Goal: Communication & Community: Answer question/provide support

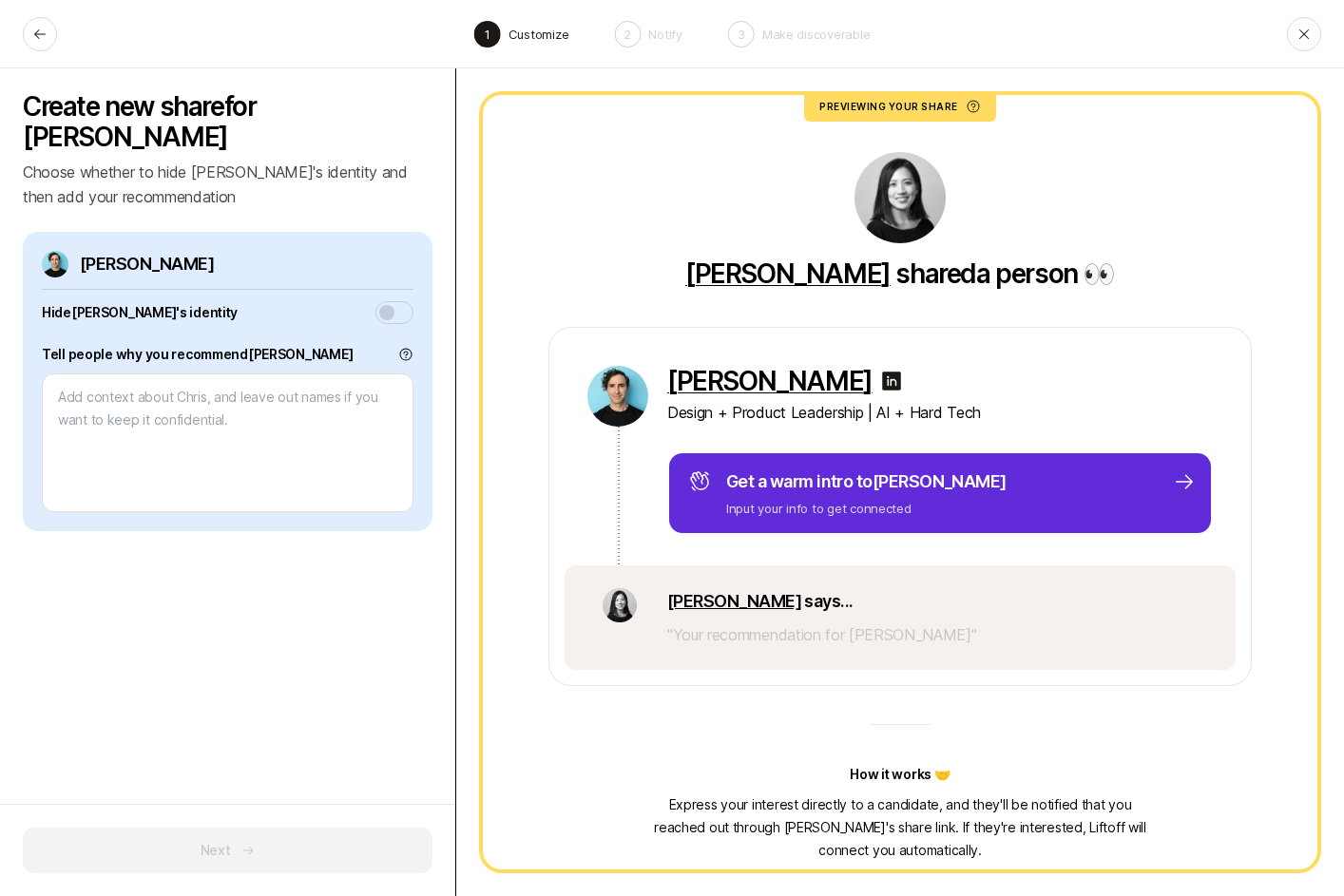
type textarea "H"
type textarea "x"
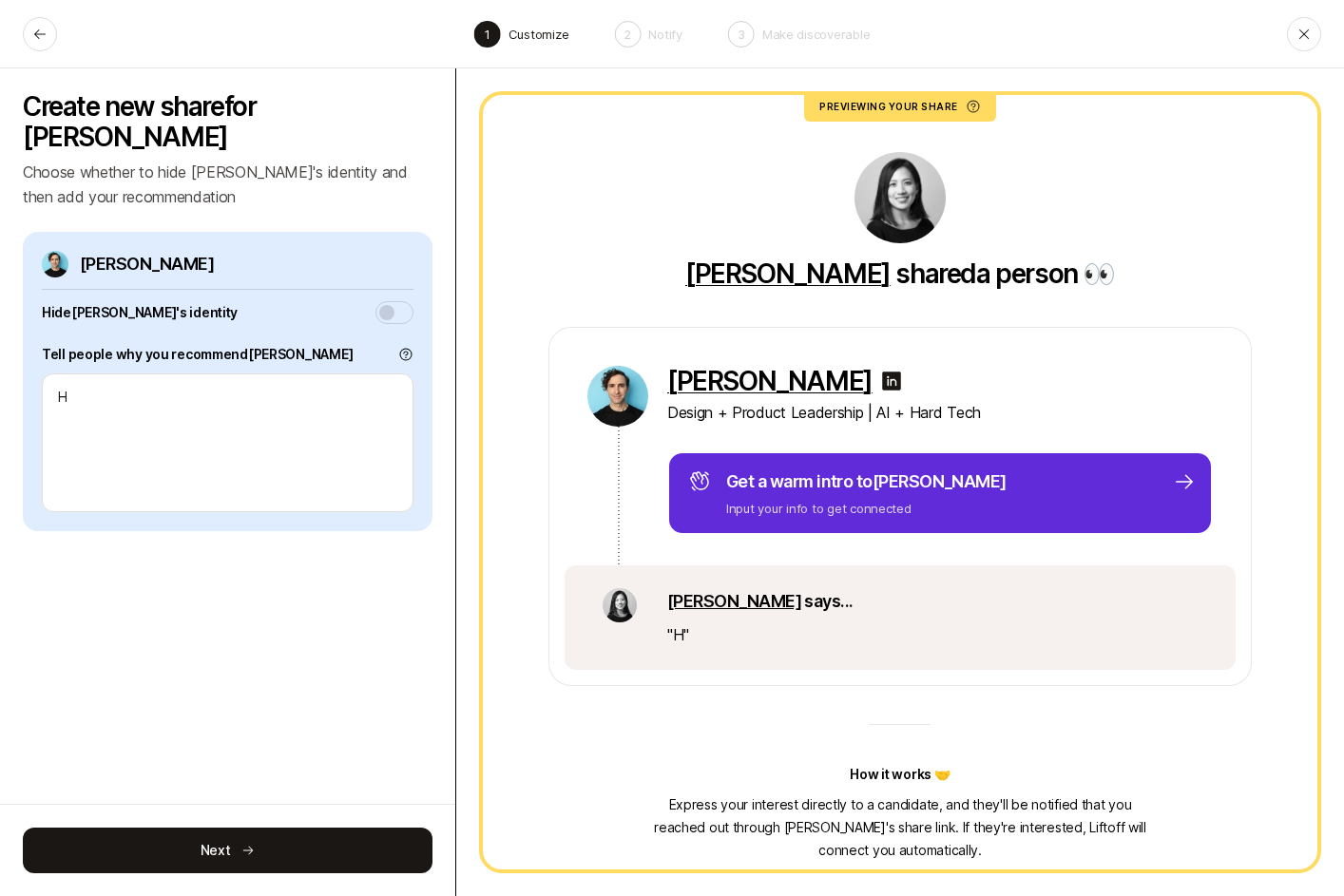
type textarea "Ha"
type textarea "x"
type textarea "Hav"
type textarea "x"
type textarea "[PERSON_NAME]"
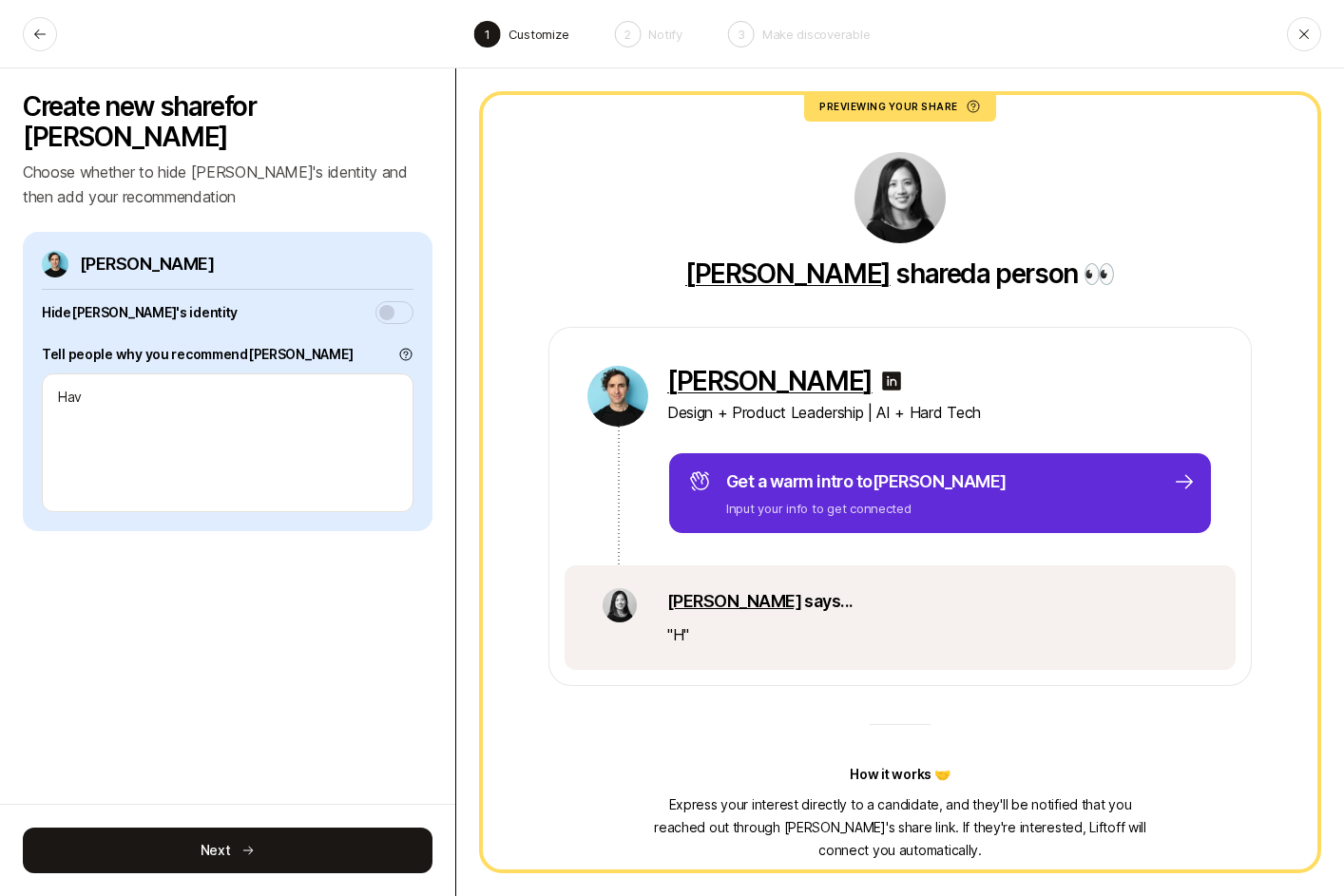
type textarea "x"
type textarea "Havin"
type textarea "x"
type textarea "Having"
type textarea "x"
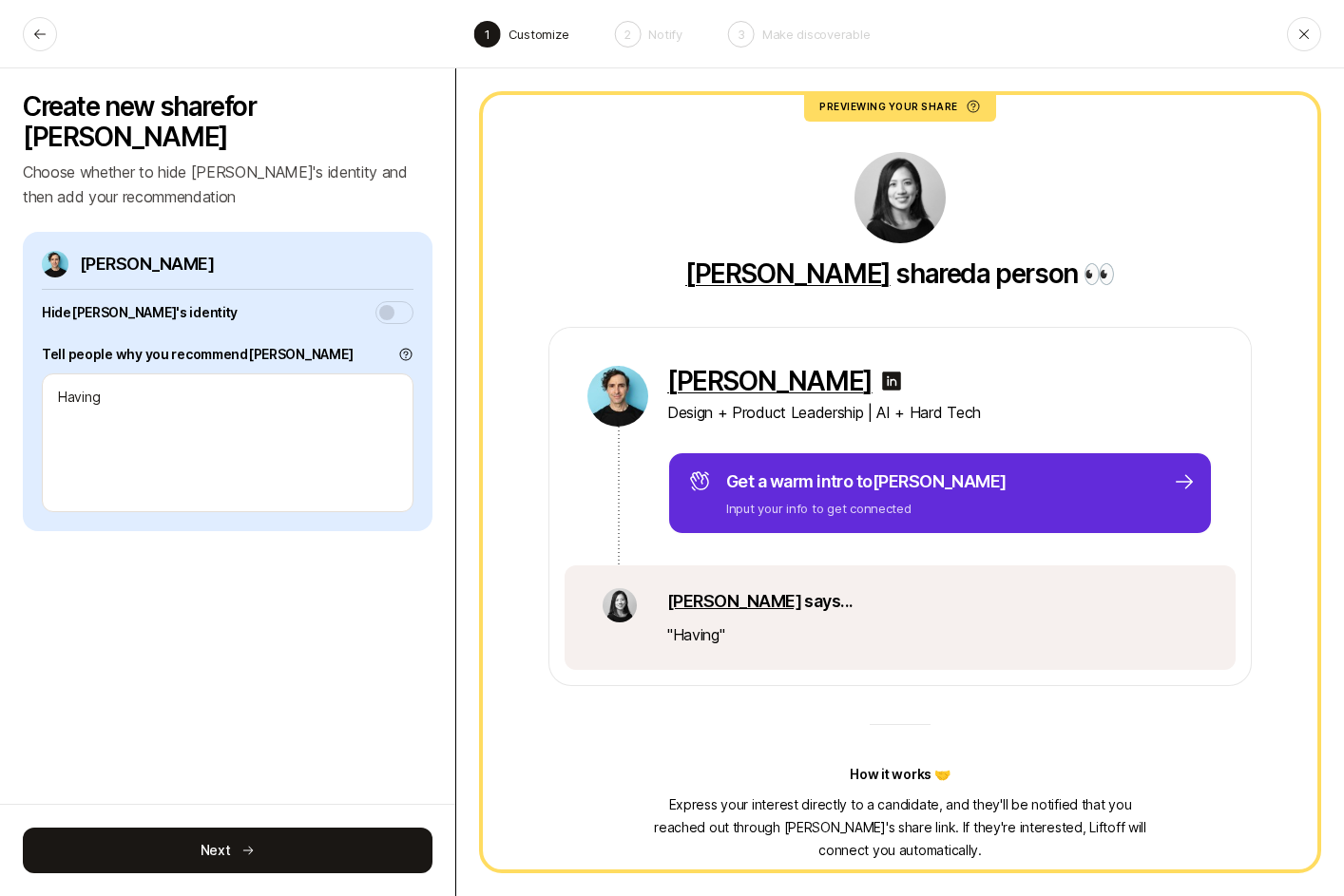
type textarea "Having"
type textarea "x"
type textarea "Having b"
type textarea "x"
type textarea "Having be"
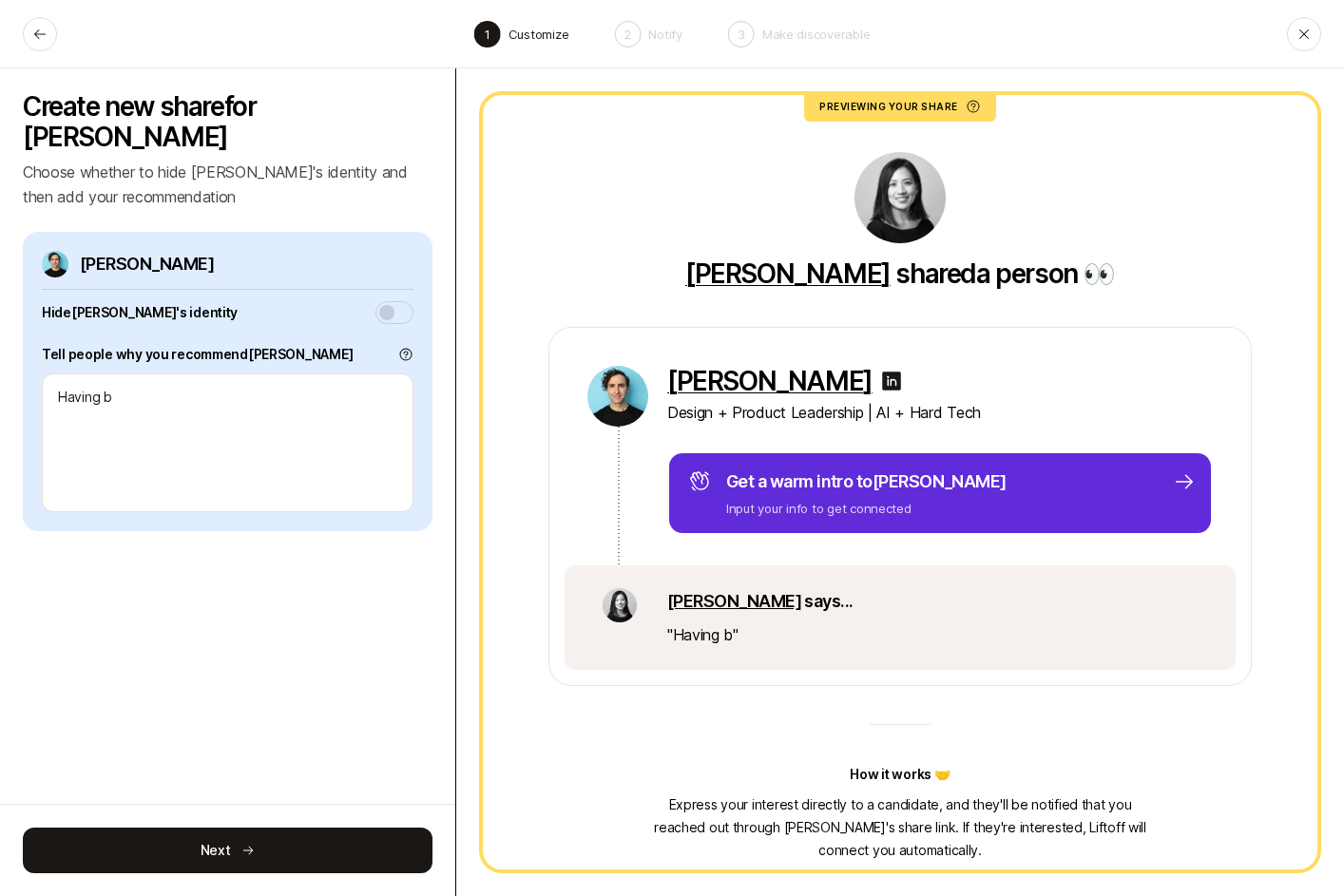
type textarea "x"
type textarea "Having bee"
type textarea "x"
type textarea "Having been"
type textarea "x"
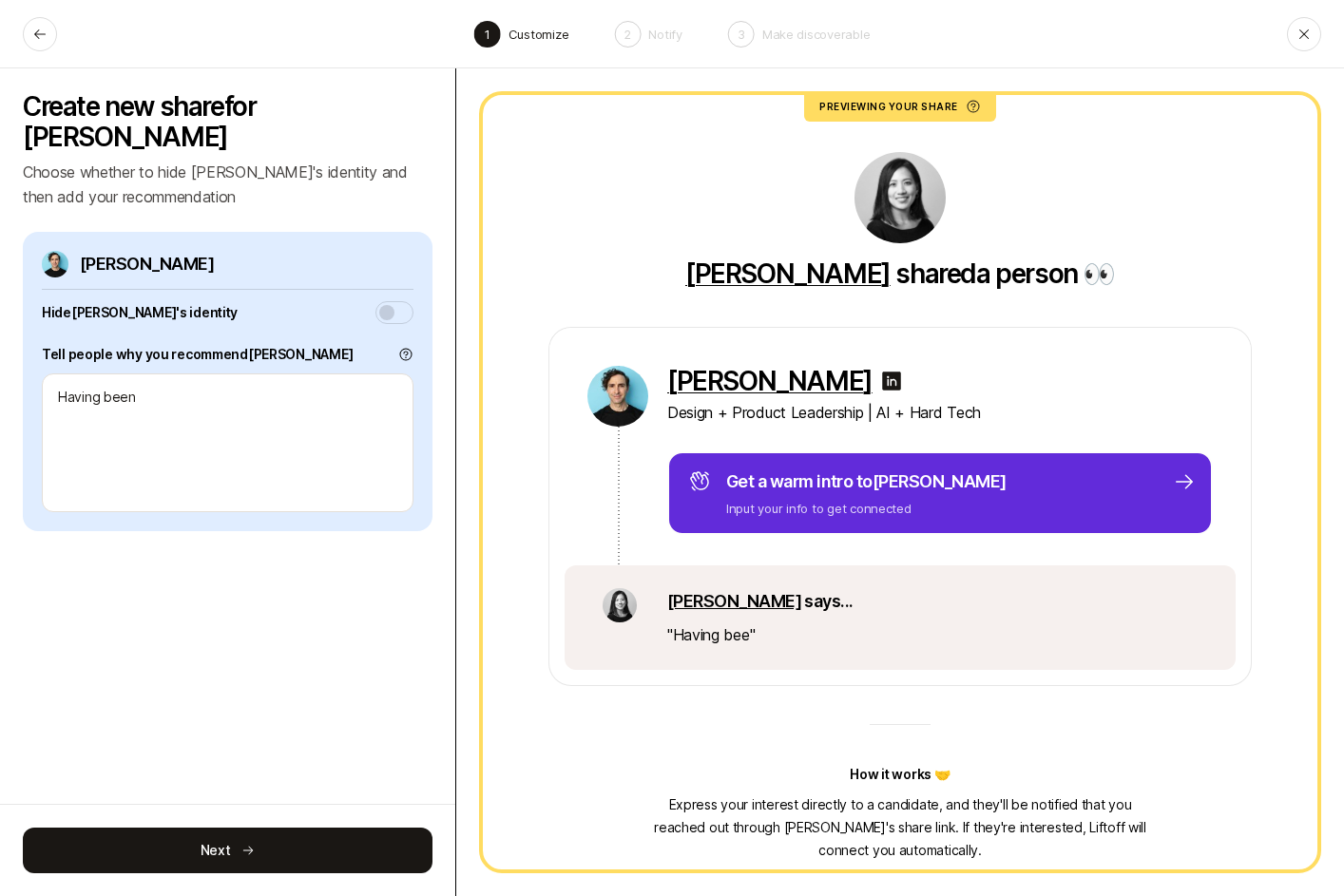
type textarea "Having been"
type textarea "x"
type textarea "Having been b"
type textarea "x"
type textarea "Having been"
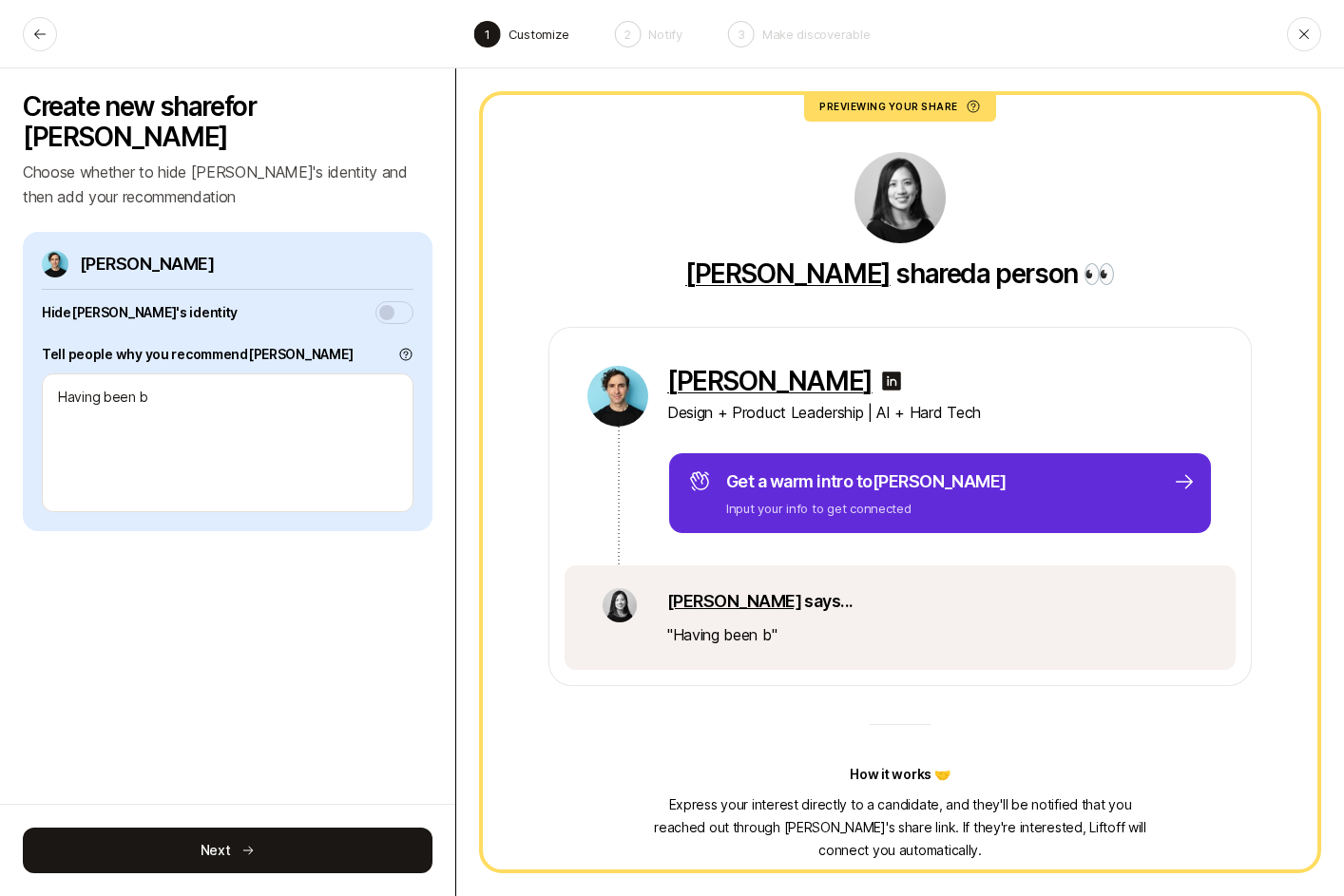
type textarea "x"
type textarea "Having been m"
type textarea "x"
type textarea "Having been me"
type textarea "x"
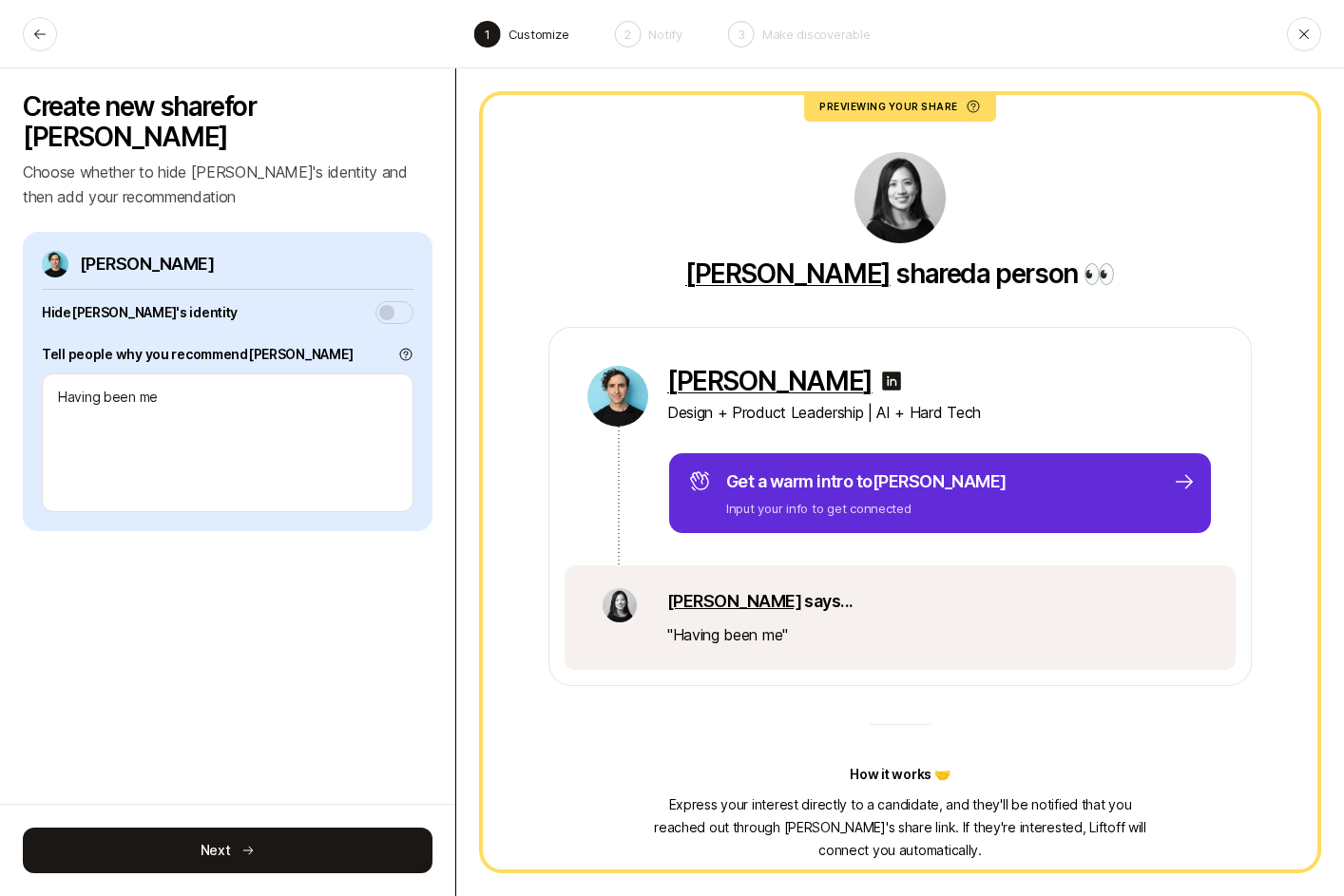
type textarea "x"
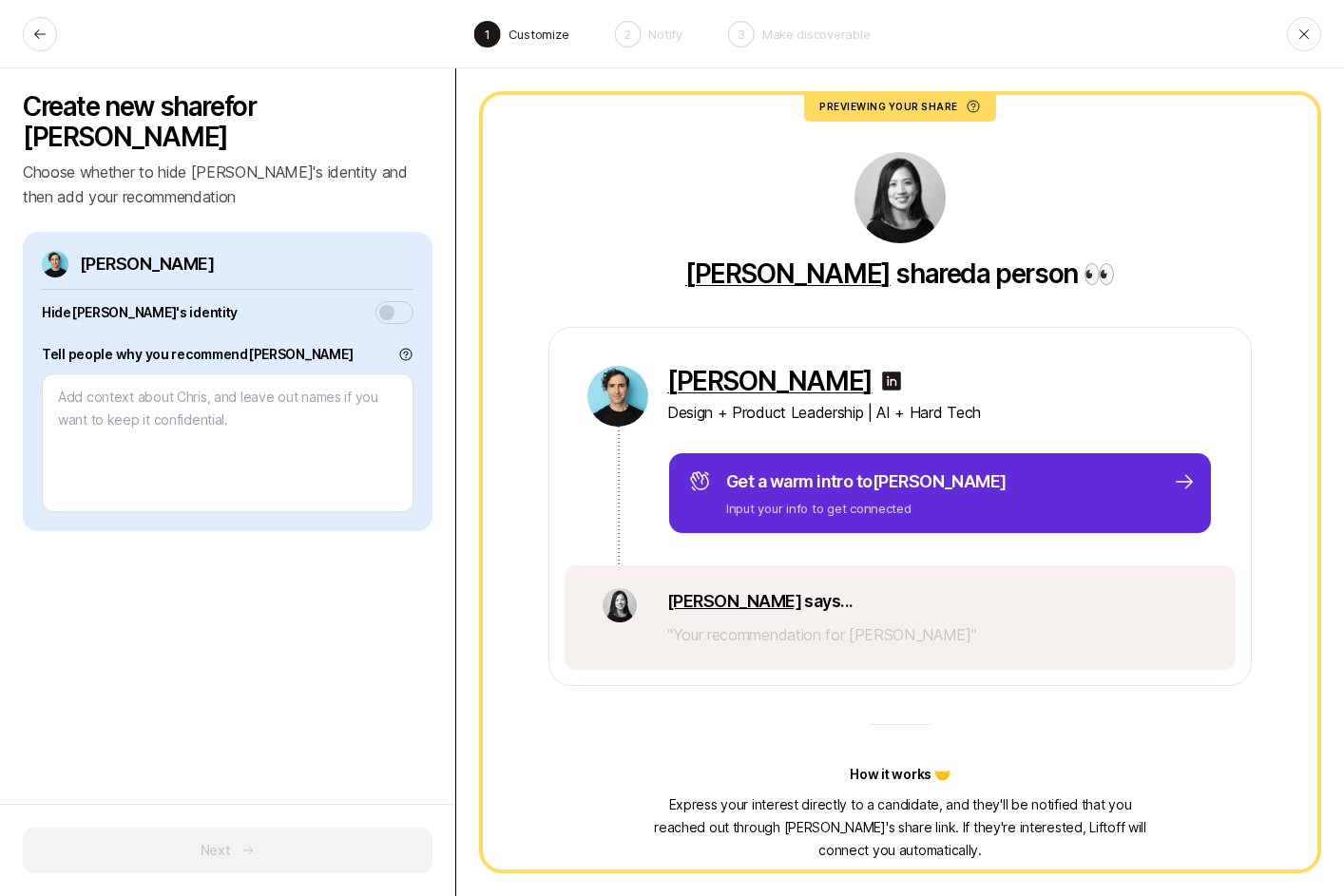
type textarea "C"
type textarea "x"
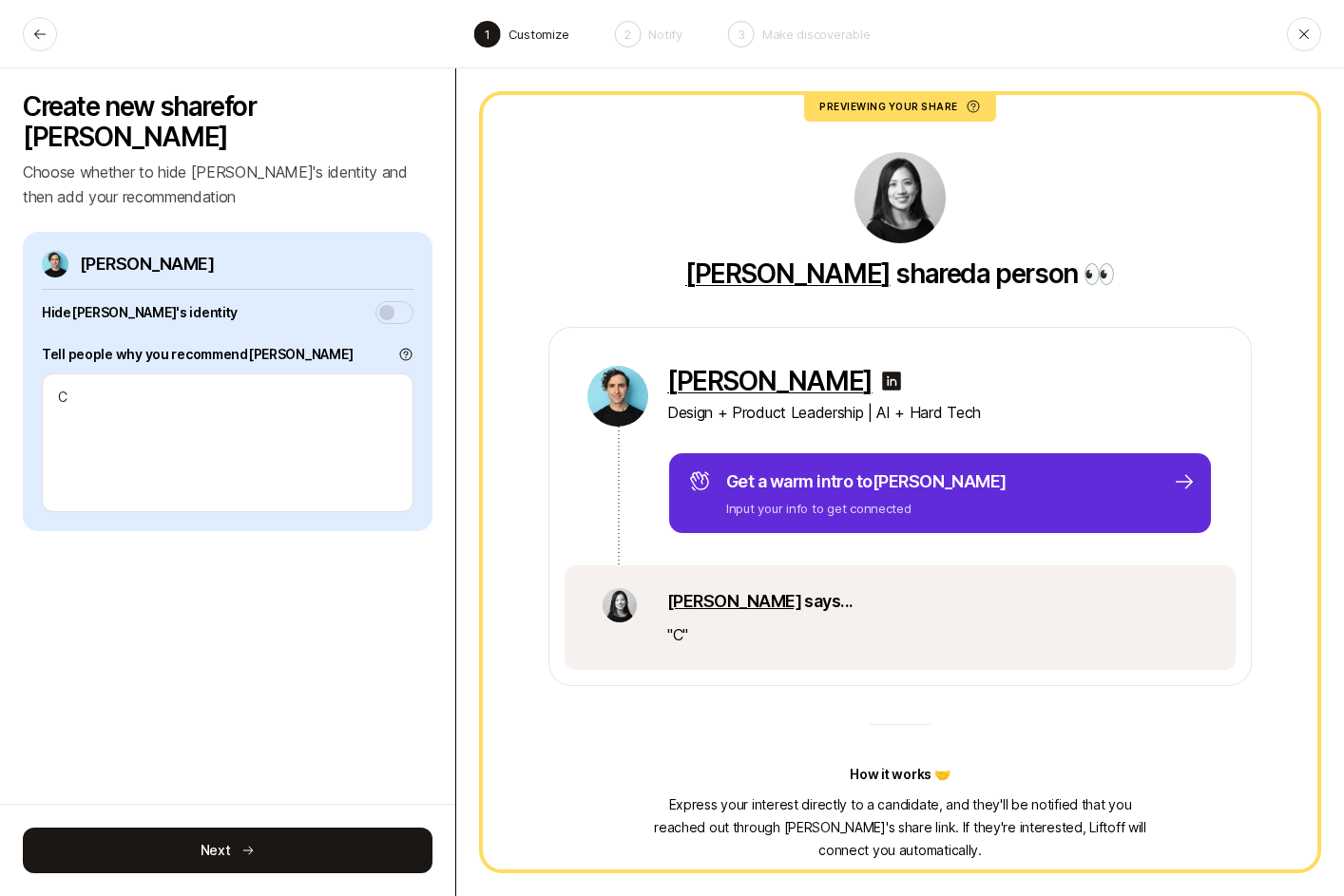
type textarea "Ch"
type textarea "x"
type textarea "Chr"
type textarea "x"
type textarea "Chri"
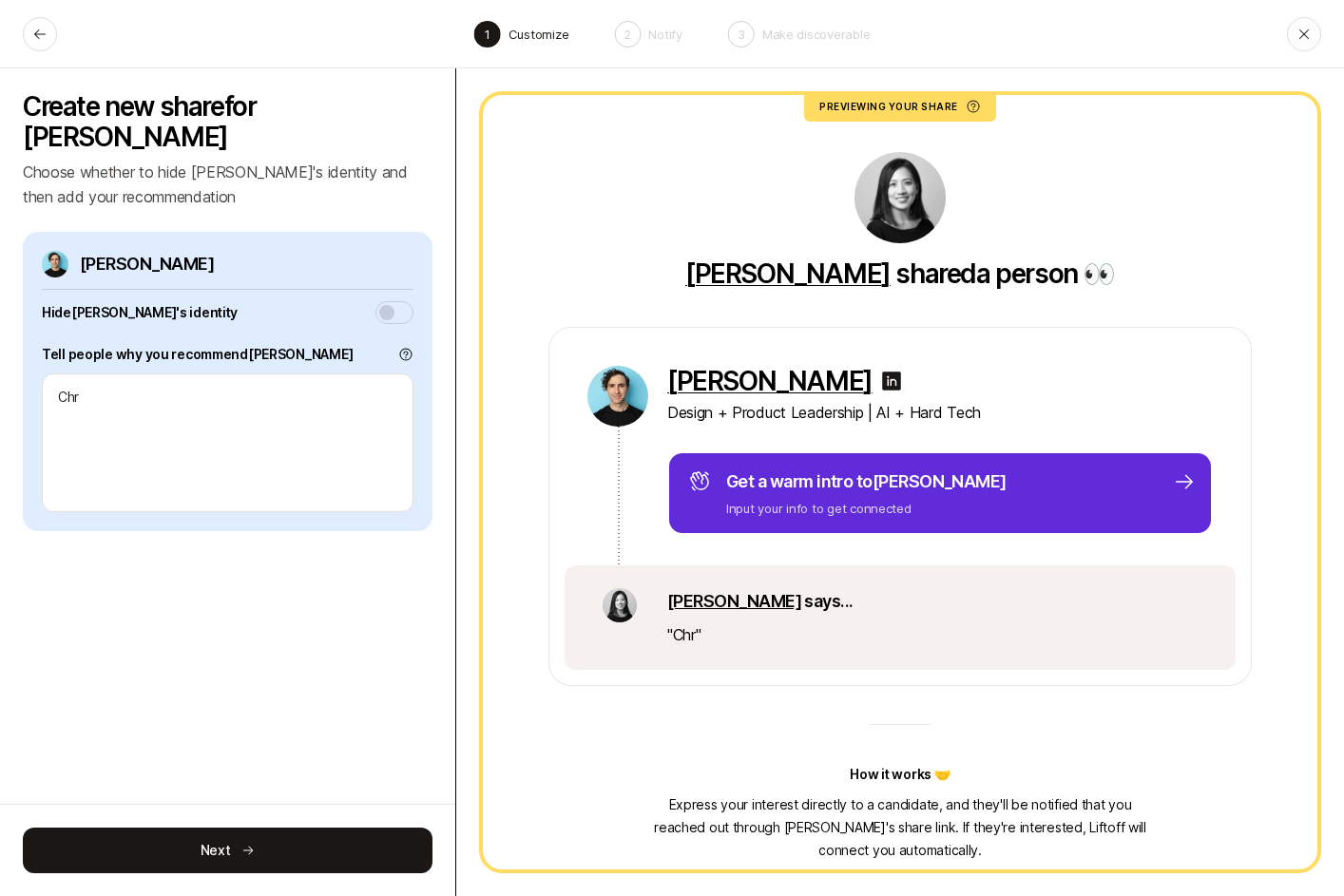
type textarea "x"
type textarea "[PERSON_NAME]"
type textarea "x"
type textarea "[PERSON_NAME]"
type textarea "x"
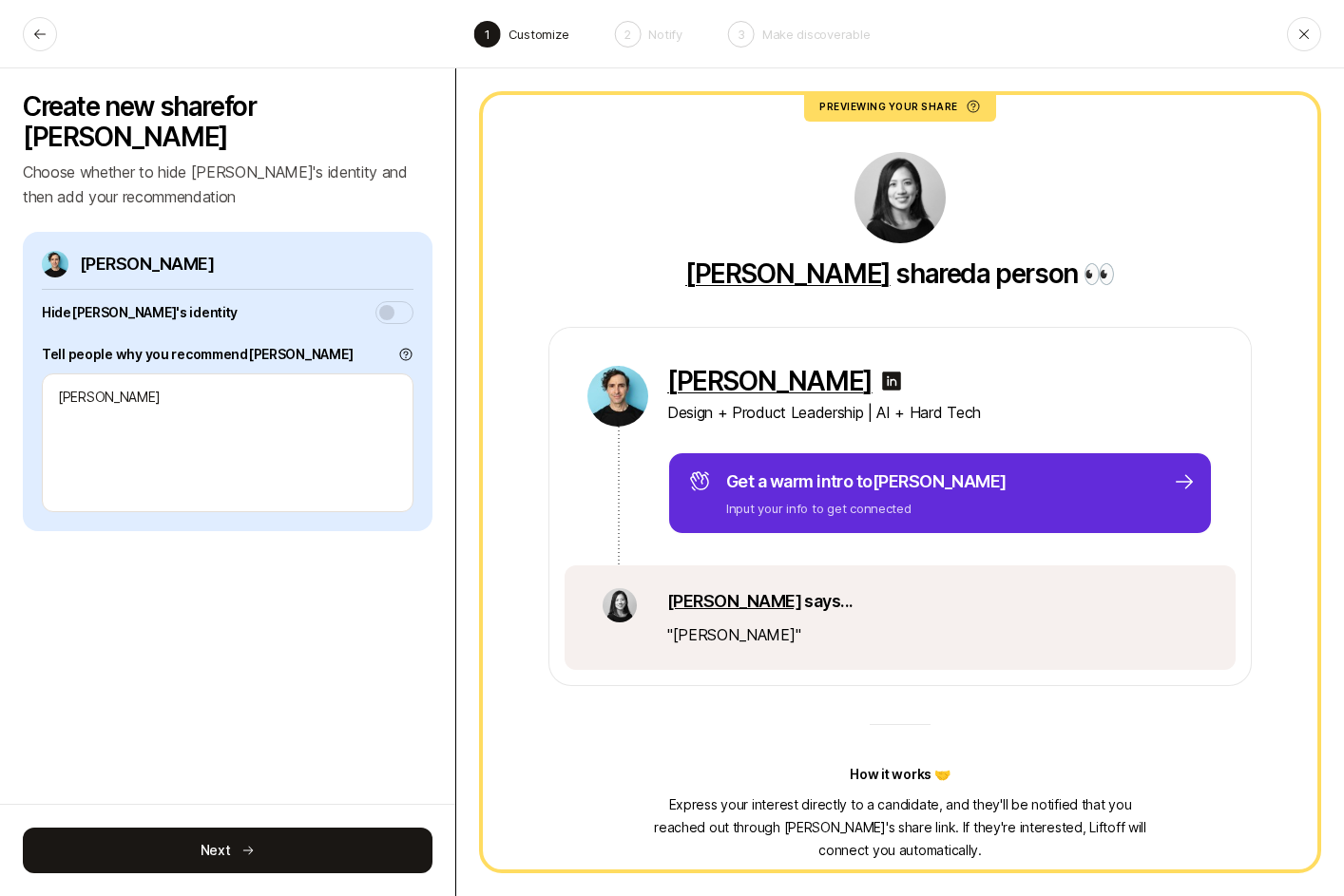
type textarea "[PERSON_NAME]"
type textarea "x"
type textarea "[PERSON_NAME] is"
type textarea "x"
type textarea "[PERSON_NAME] is"
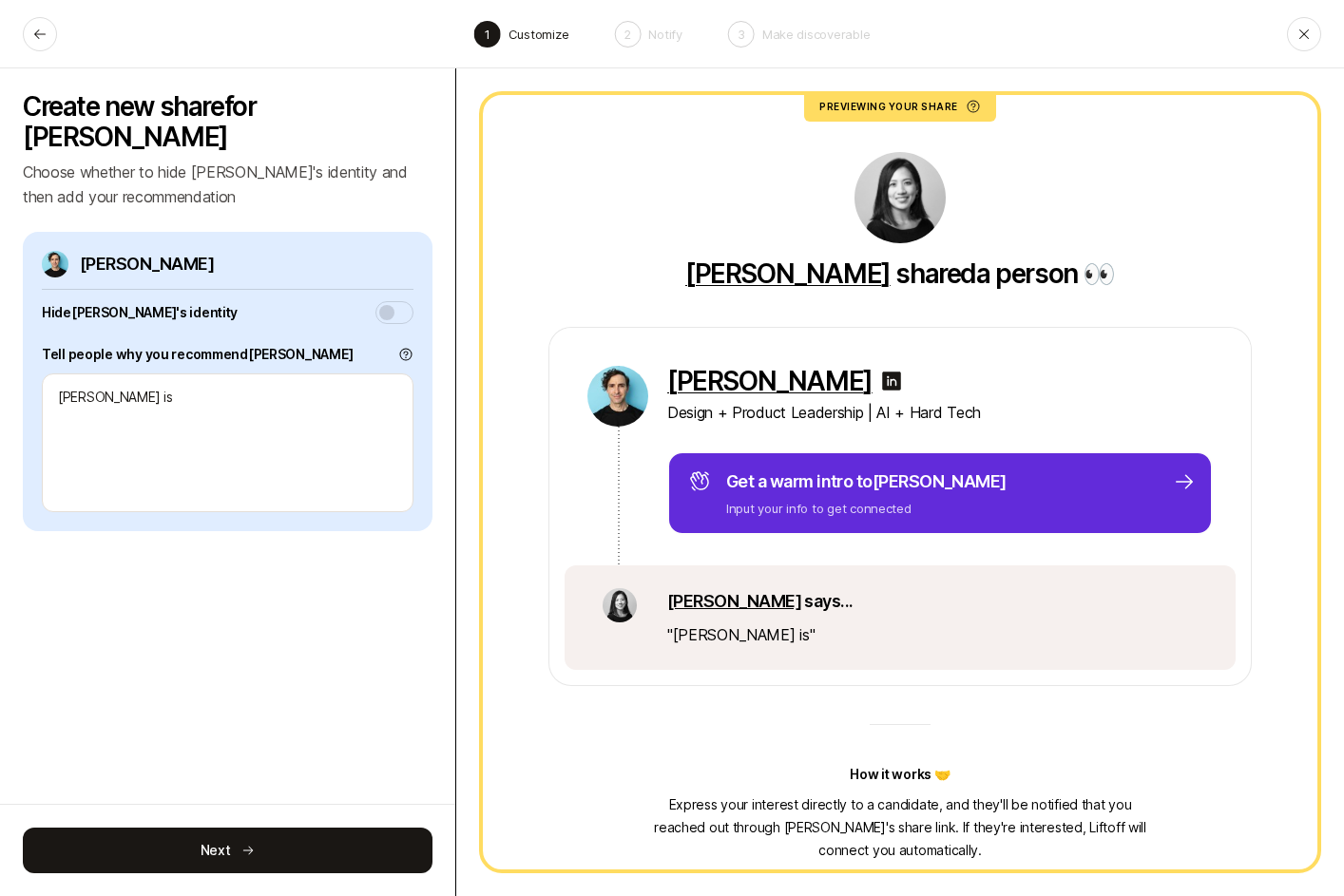
type textarea "x"
type textarea "[PERSON_NAME] is o"
type textarea "x"
type textarea "[PERSON_NAME] is on"
type textarea "x"
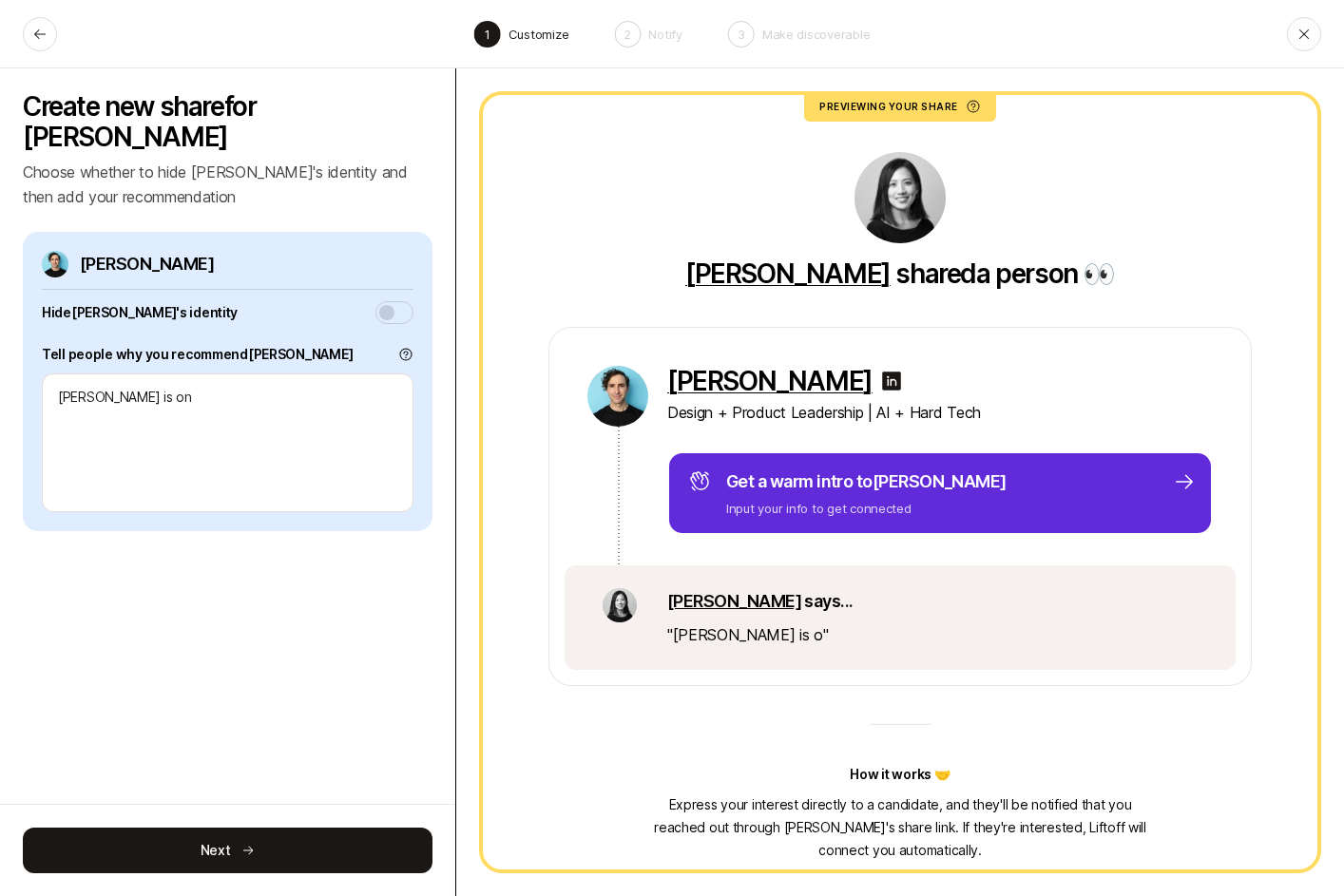
type textarea "[PERSON_NAME] is one"
type textarea "x"
type textarea "[PERSON_NAME] is one"
type textarea "x"
type textarea "[PERSON_NAME] is one o"
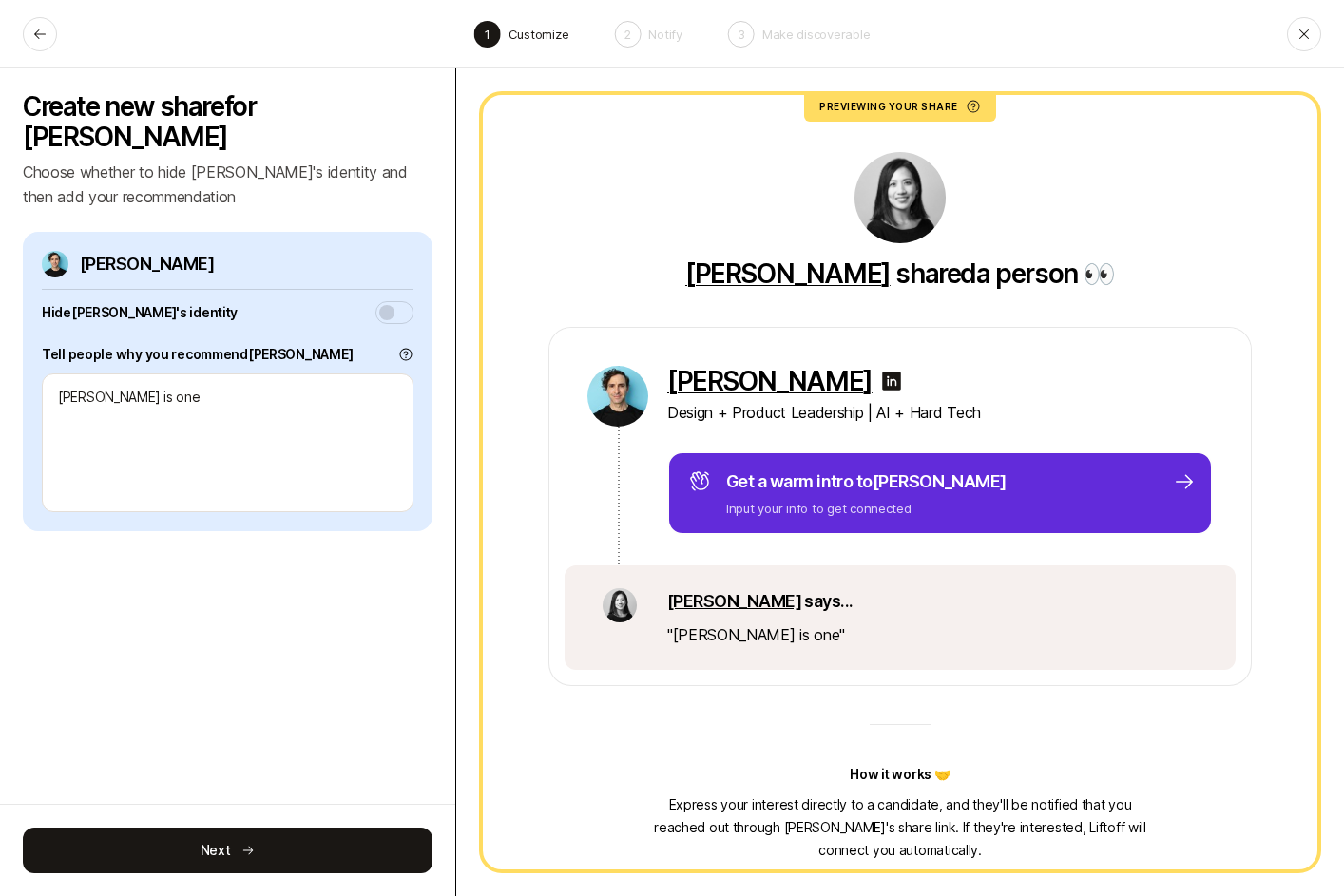
type textarea "x"
type textarea "[PERSON_NAME] is one of"
type textarea "x"
type textarea "[PERSON_NAME] is one of"
type textarea "x"
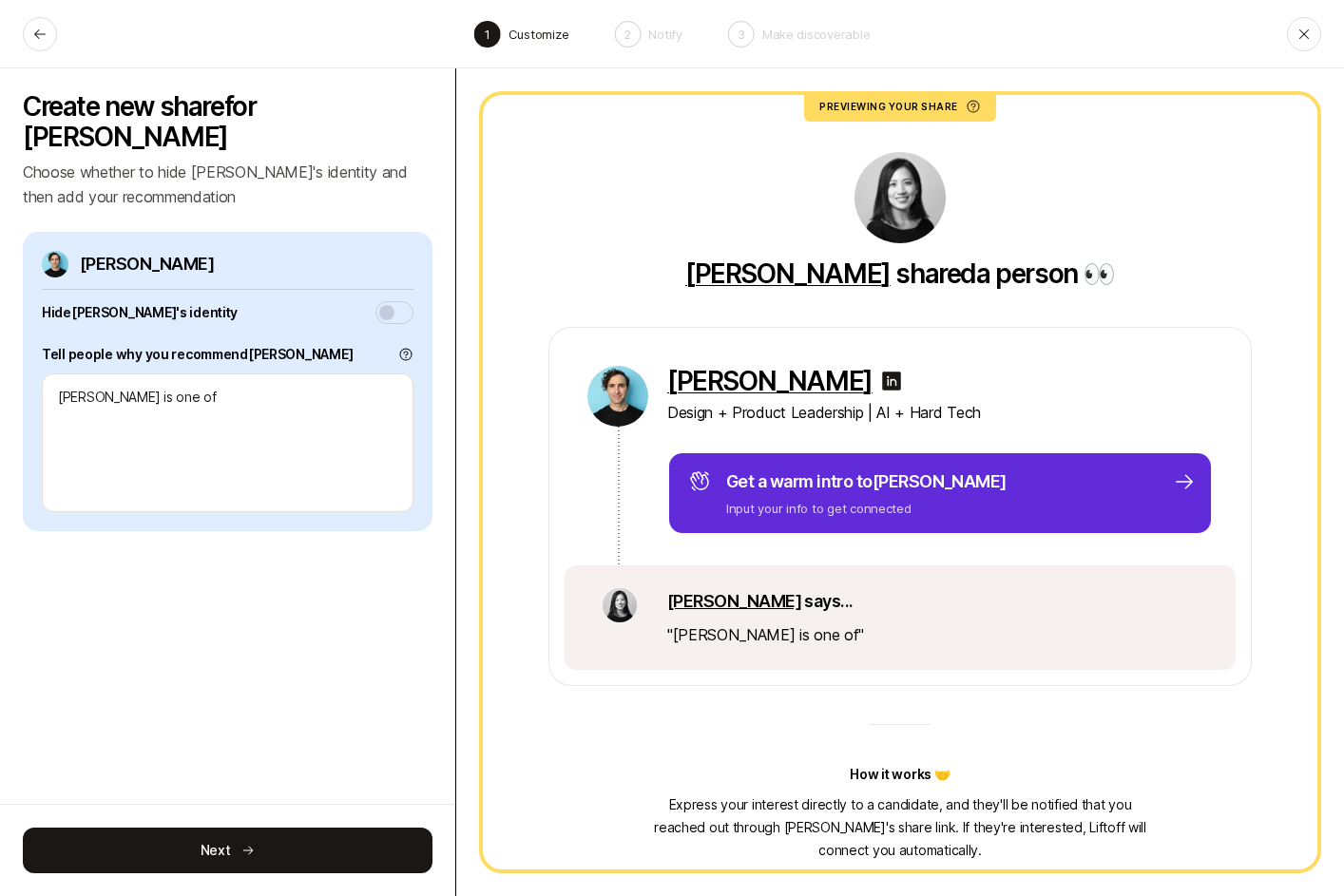
type textarea "[PERSON_NAME] is one of t"
type textarea "x"
type textarea "[PERSON_NAME] is one of th"
type textarea "x"
type textarea "[PERSON_NAME] is one of the"
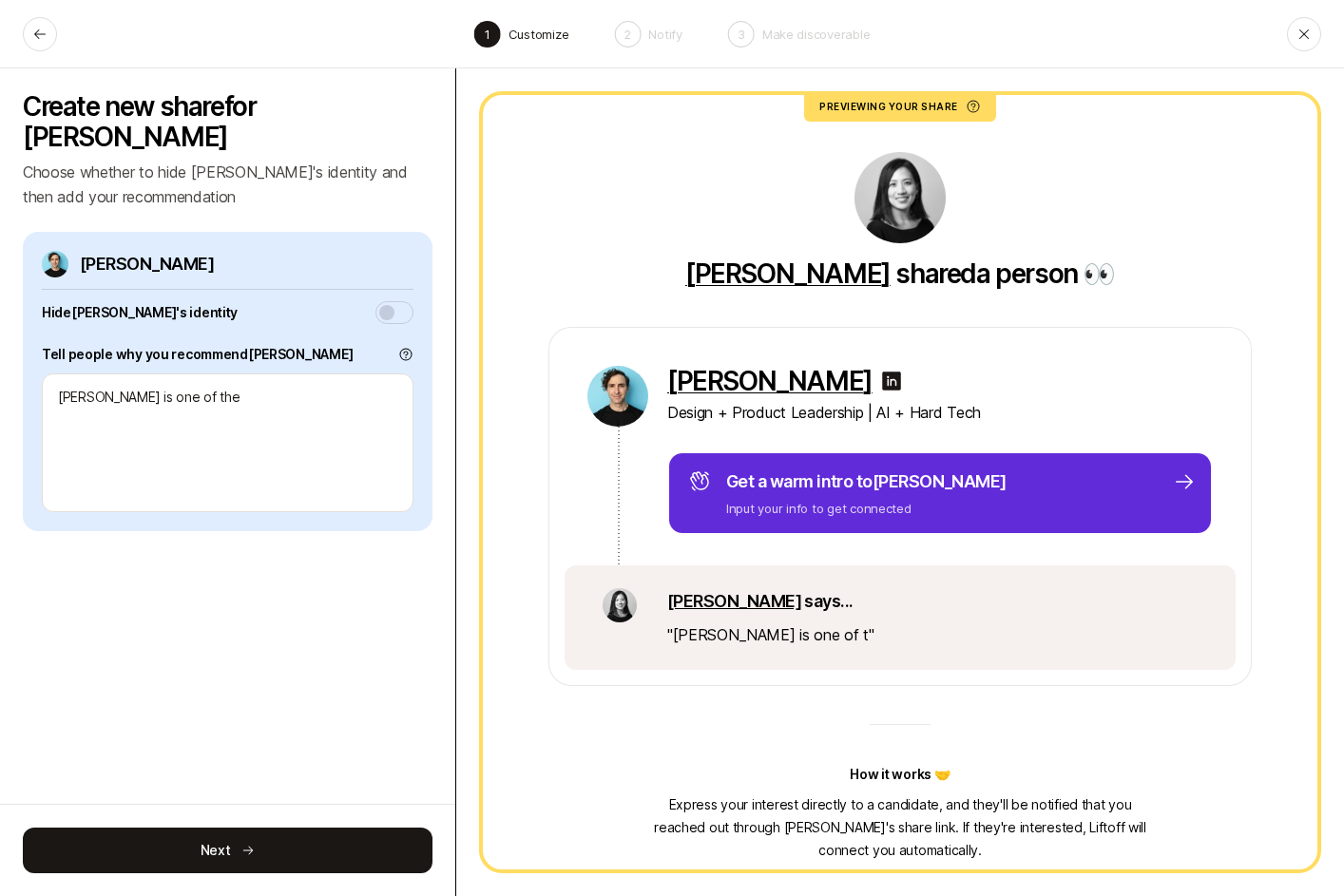
type textarea "x"
type textarea "[PERSON_NAME] is one of the"
type textarea "x"
type textarea "C"
type textarea "x"
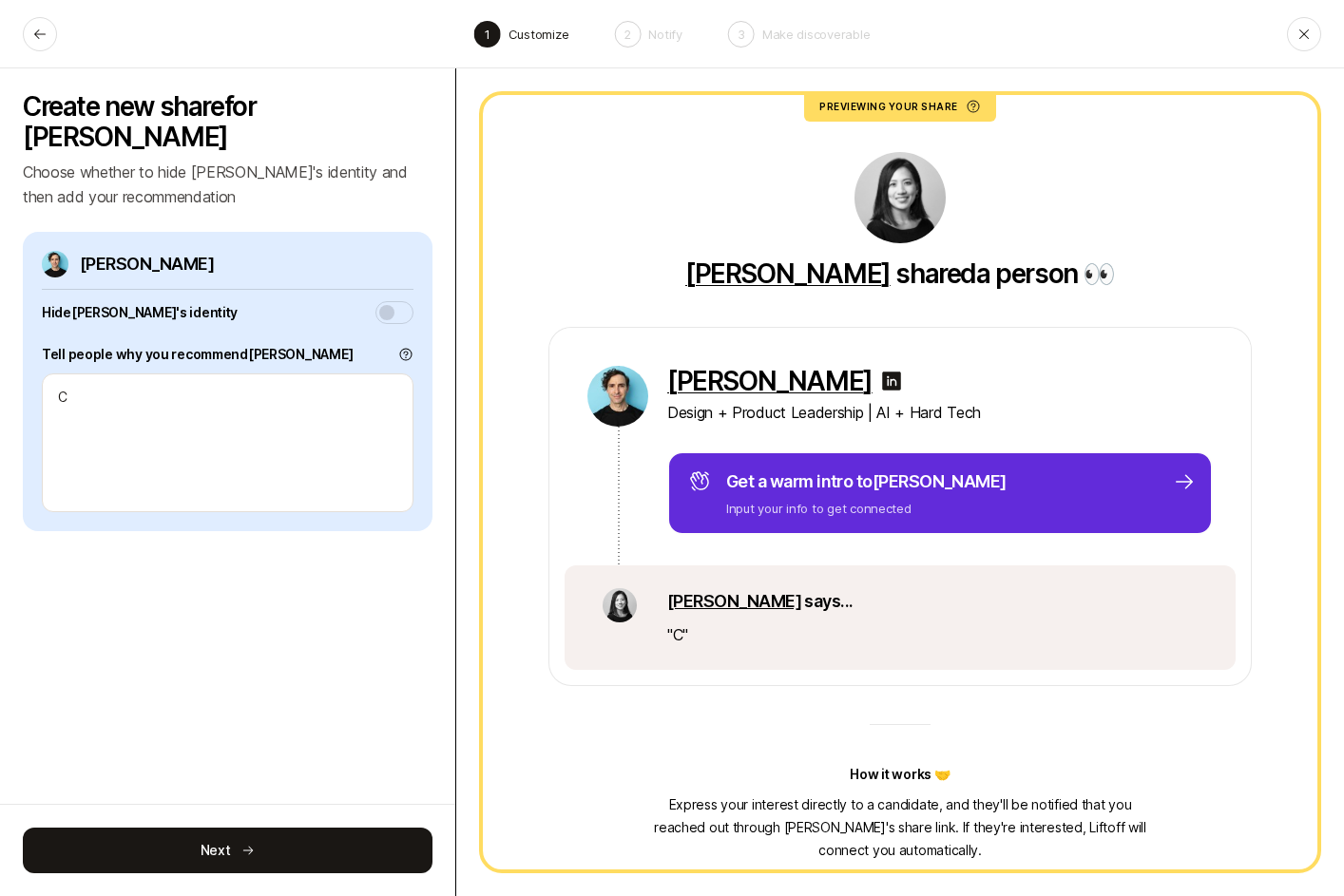
type textarea "Cr"
type textarea "x"
type textarea "Crh"
type textarea "x"
type textarea "Cr"
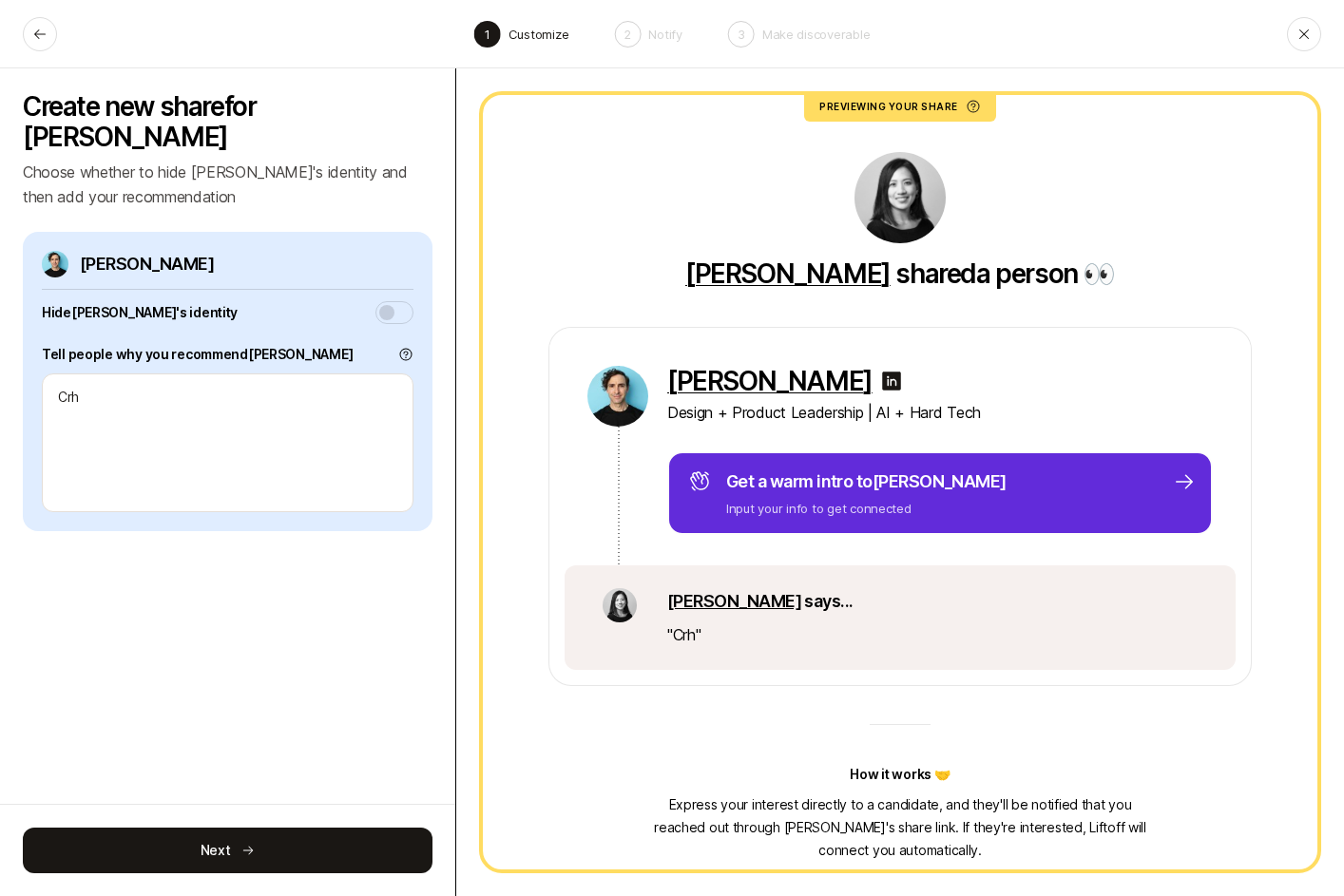
type textarea "x"
type textarea "C"
type textarea "x"
type textarea "Ch"
type textarea "x"
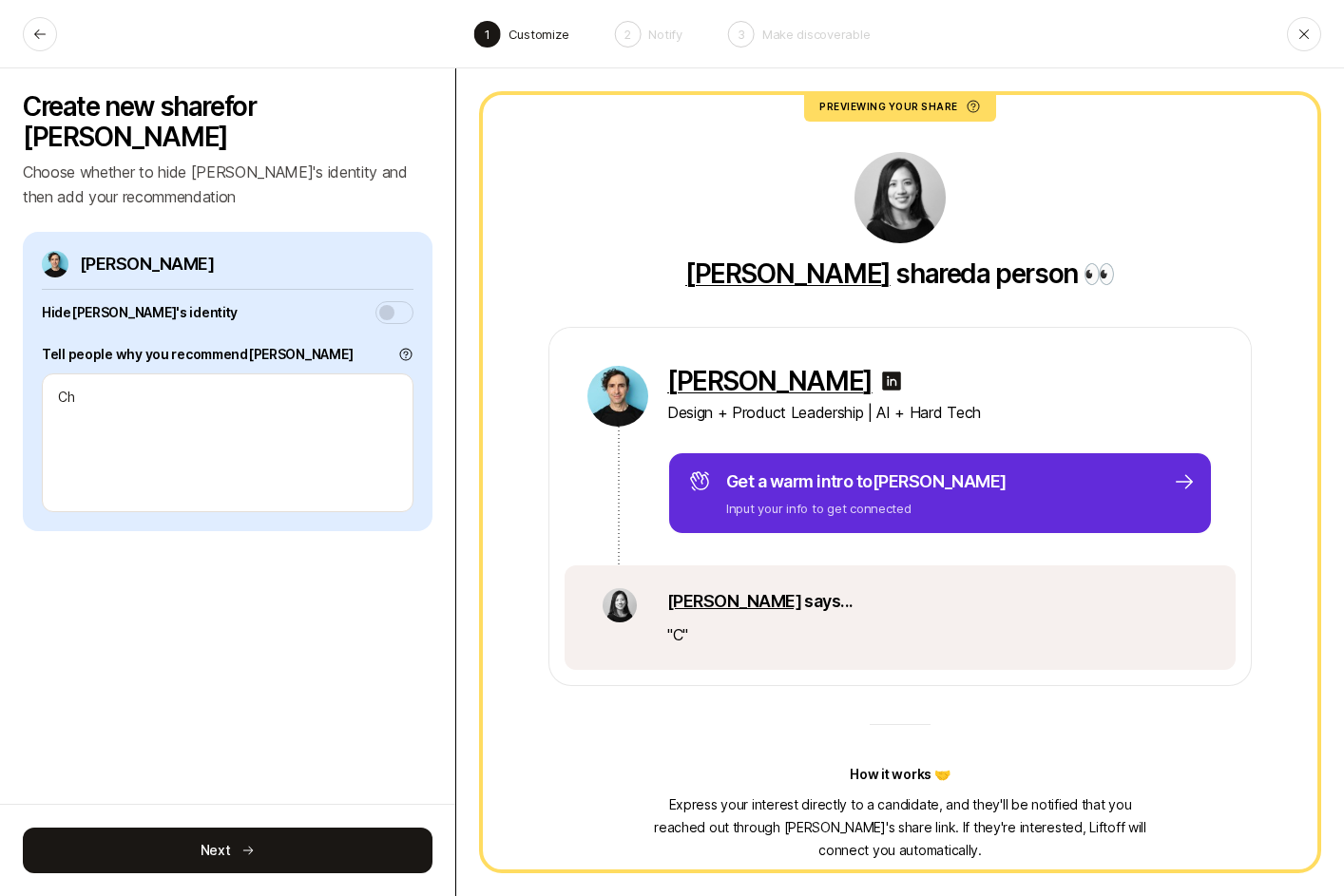
type textarea "Chr"
type textarea "x"
type textarea "Chri"
type textarea "x"
type textarea "[PERSON_NAME]"
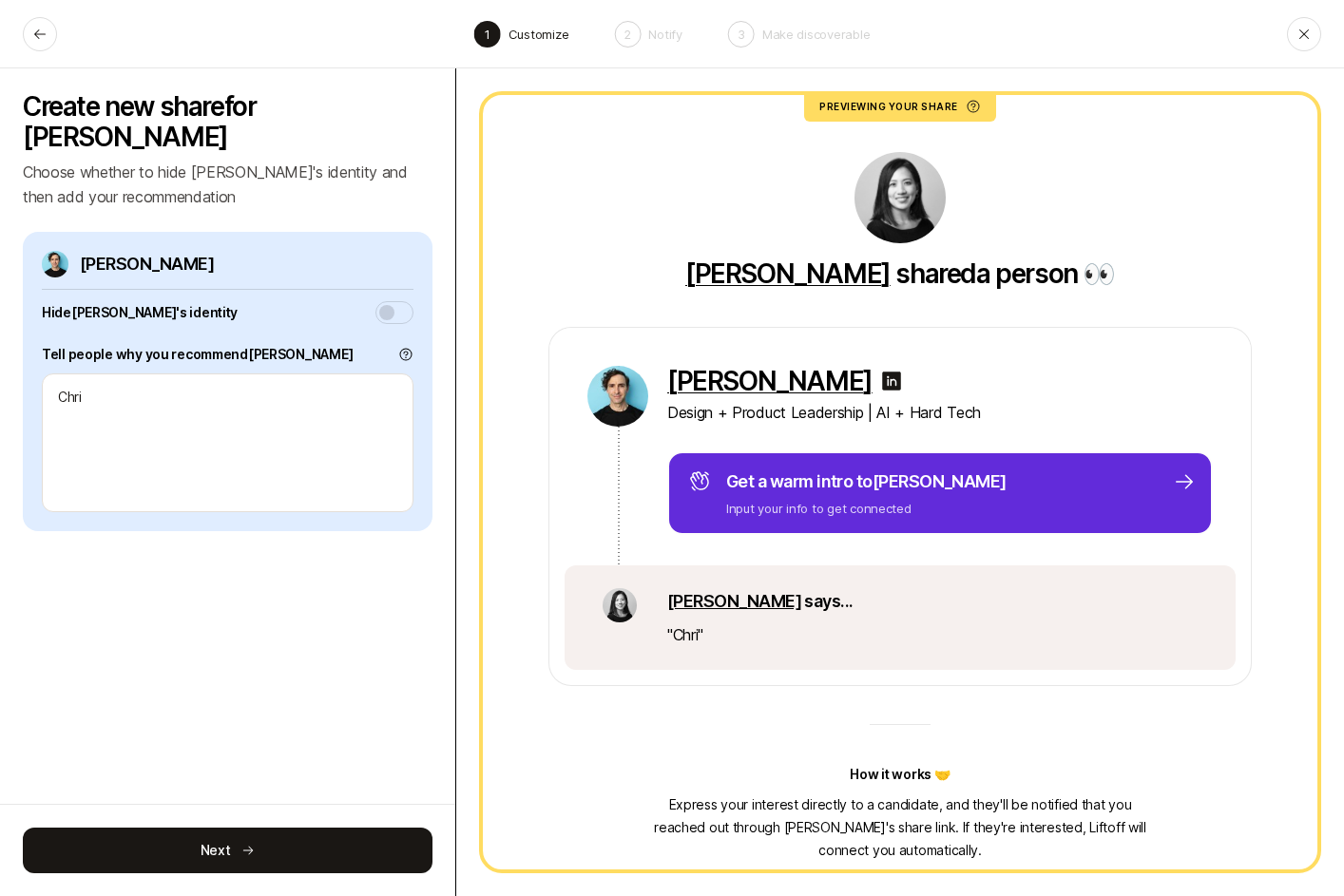
type textarea "x"
type textarea "[PERSON_NAME]"
type textarea "x"
type textarea "[PERSON_NAME]"
type textarea "x"
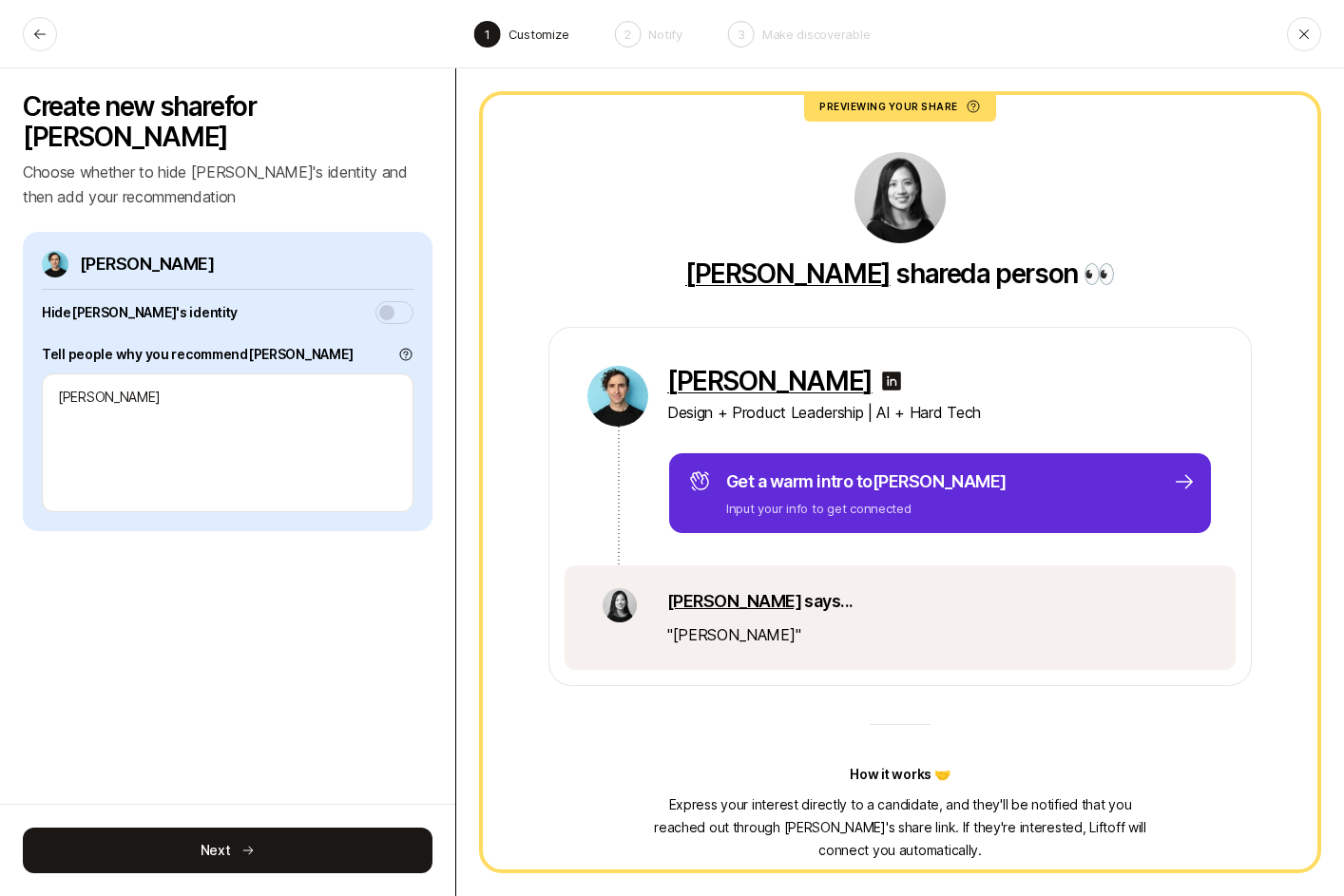
type textarea "[PERSON_NAME]"
type textarea "x"
type textarea "[PERSON_NAME] has"
type textarea "x"
type textarea "[PERSON_NAME] has"
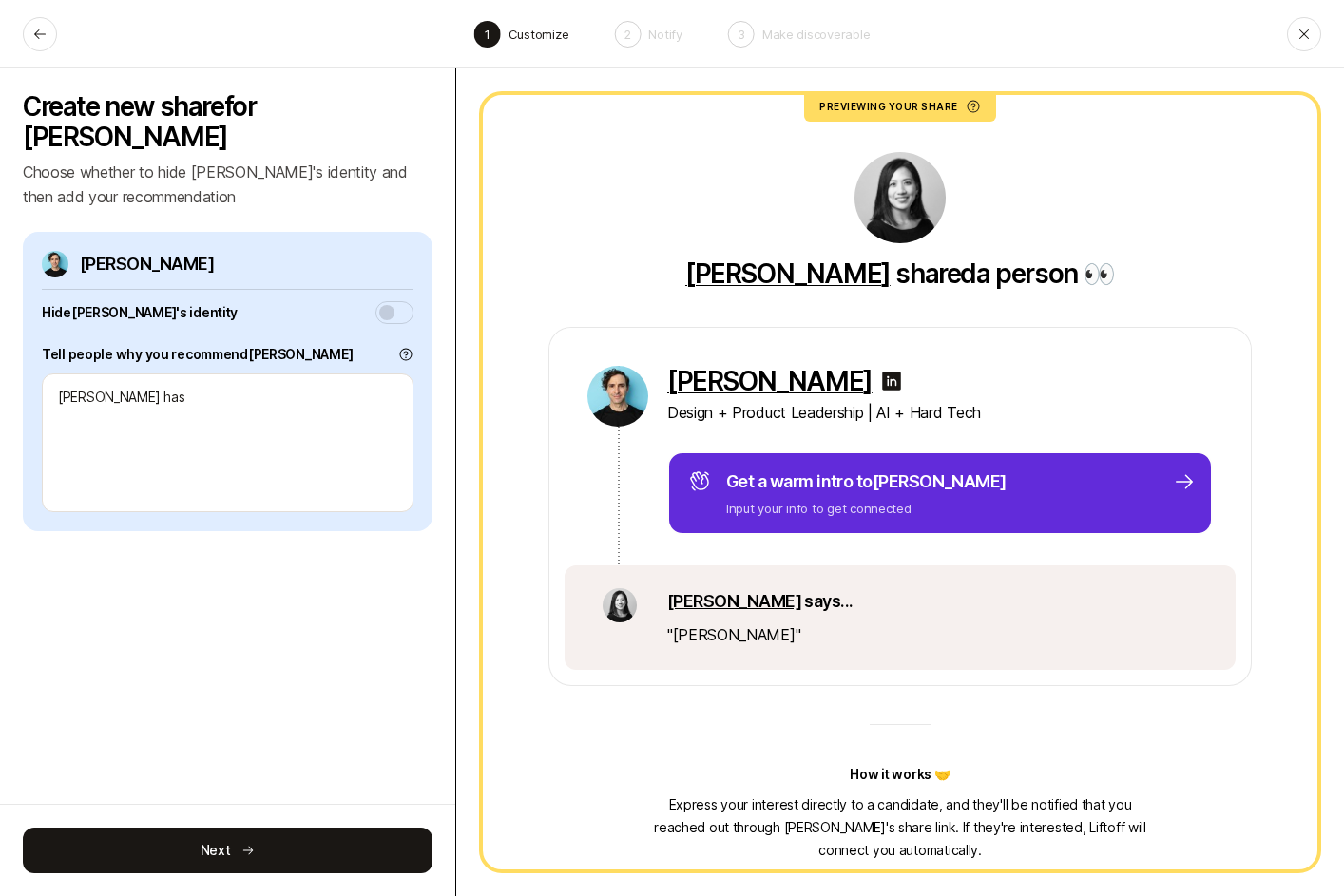
type textarea "x"
type textarea "[PERSON_NAME] has a"
type textarea "x"
type textarea "[PERSON_NAME] has an"
type textarea "x"
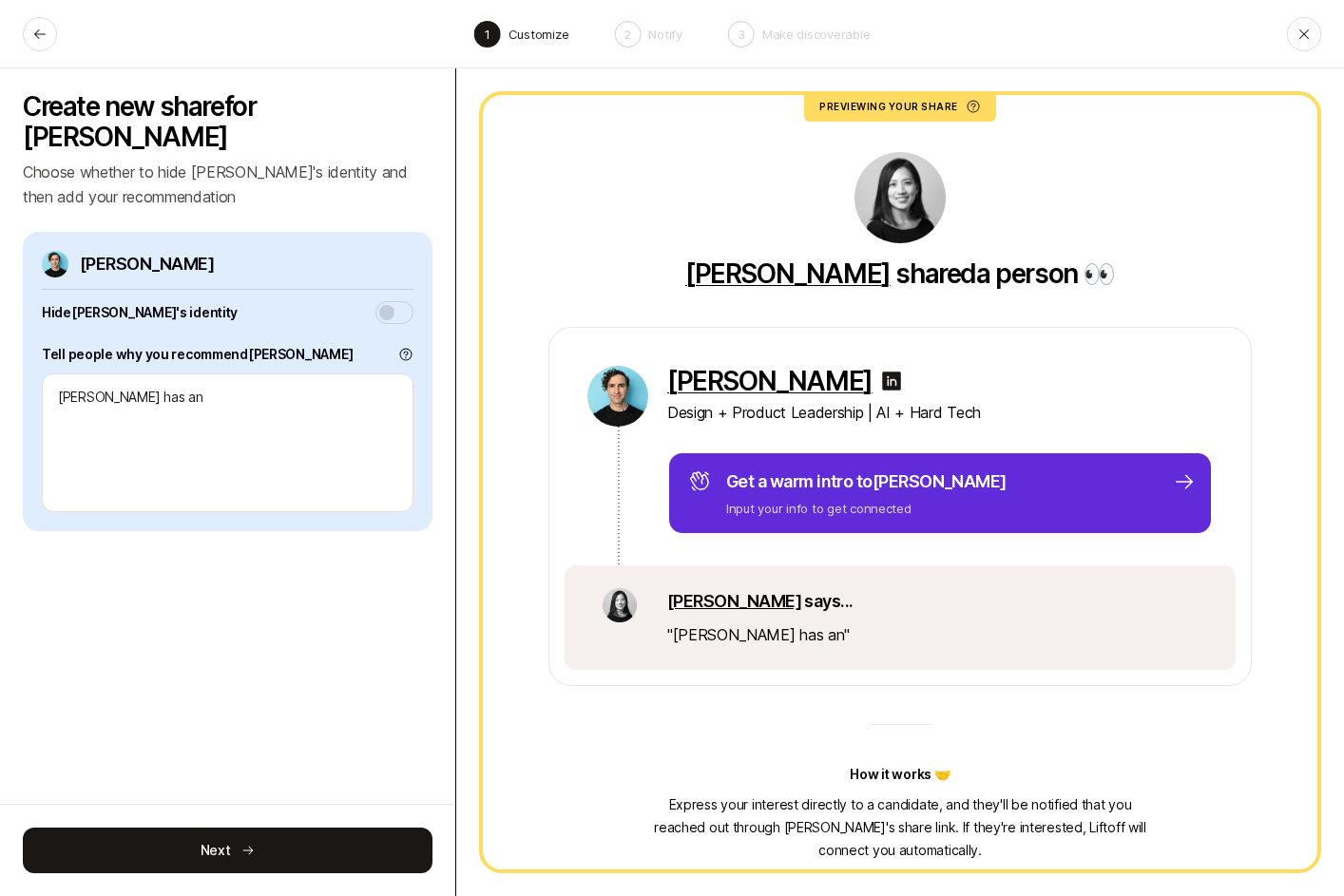
type textarea "[PERSON_NAME] has an"
type textarea "x"
type textarea "[PERSON_NAME] has an"
type textarea "x"
type textarea "[PERSON_NAME] has a"
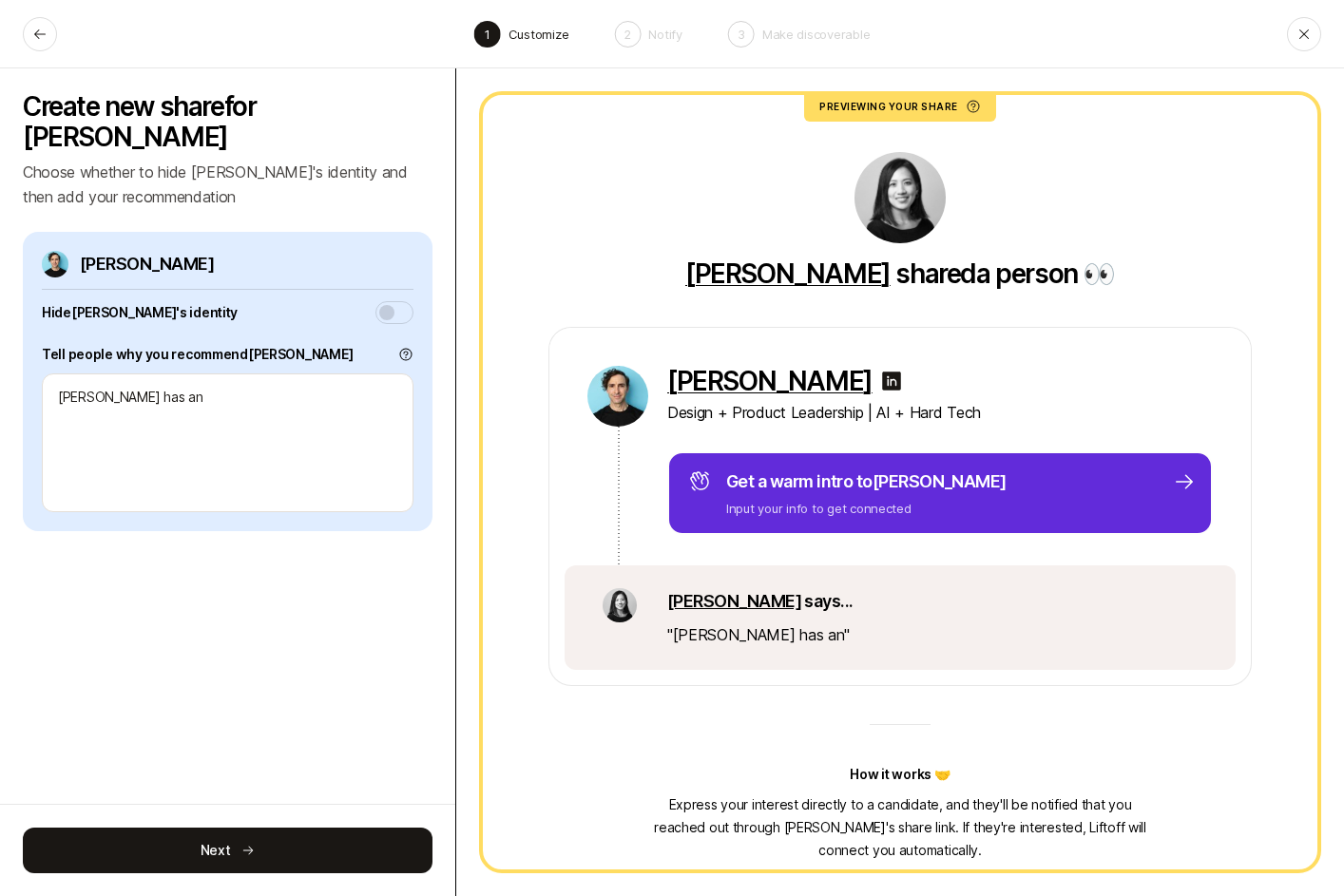
type textarea "x"
type textarea "[PERSON_NAME] has a"
type textarea "x"
type textarea "[PERSON_NAME] has a k"
type textarea "x"
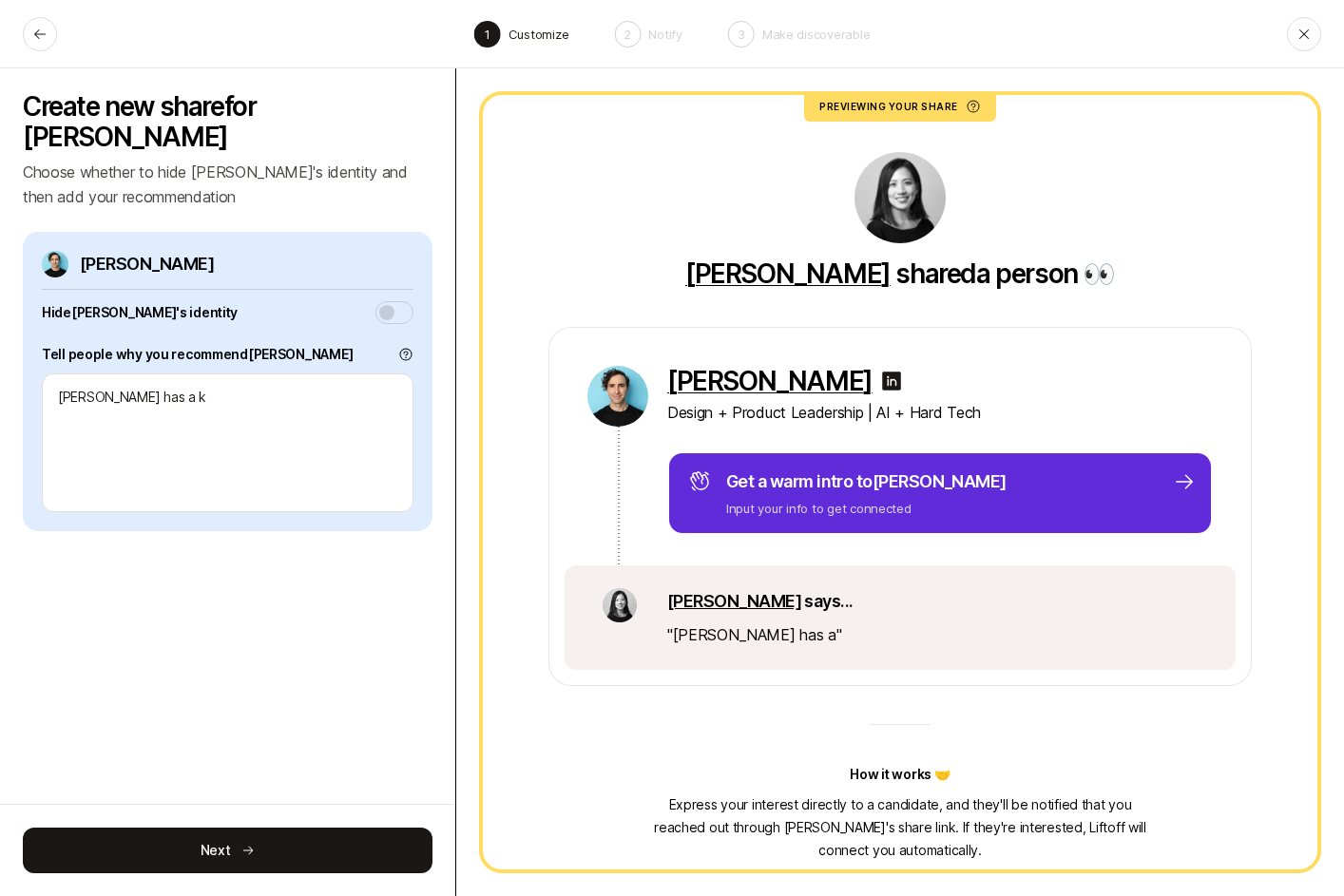
type textarea "[PERSON_NAME] has a kn"
type textarea "x"
type textarea "[PERSON_NAME] has a kna"
type textarea "x"
type textarea "[PERSON_NAME] has a knac"
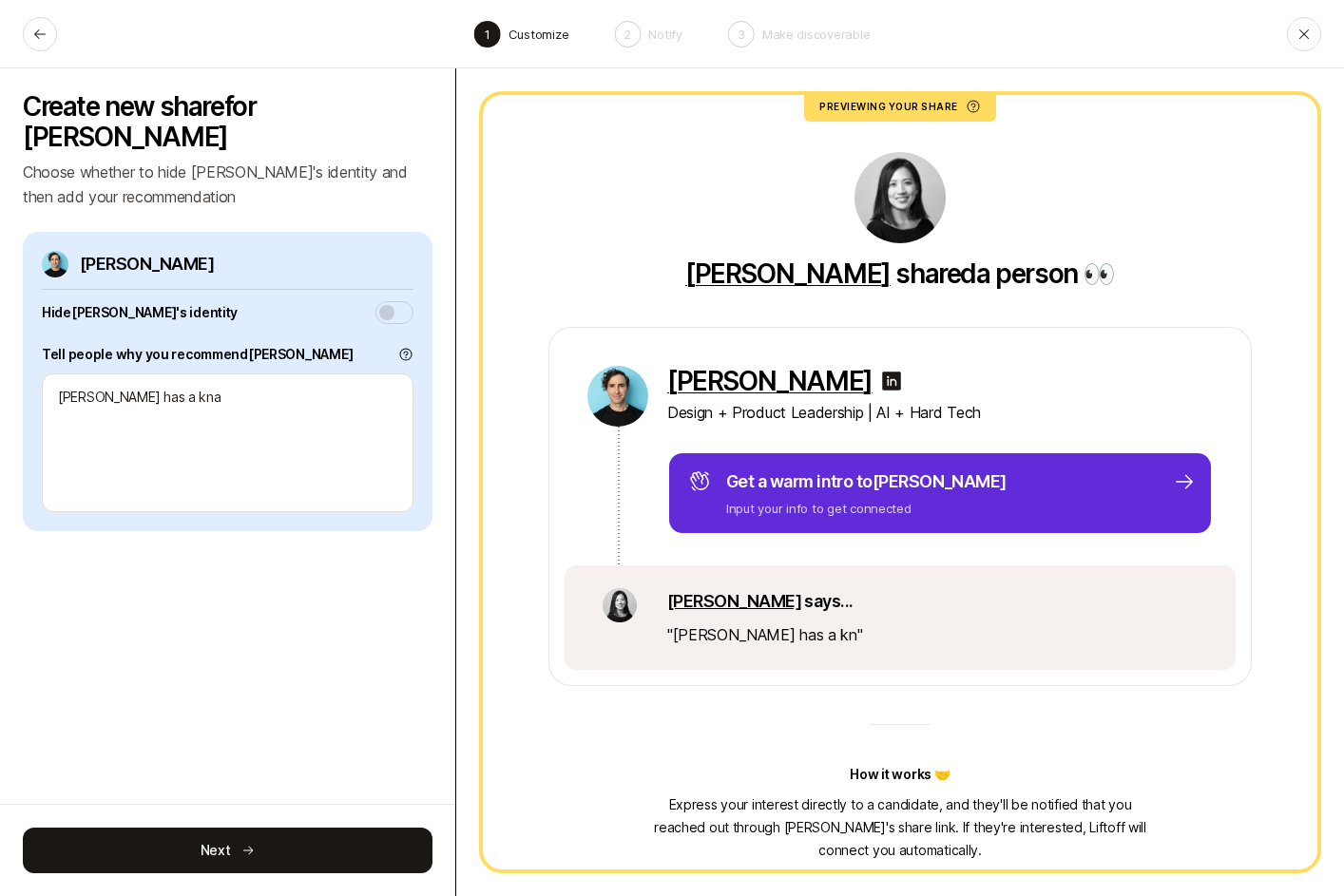
type textarea "x"
type textarea "[PERSON_NAME] has a knack"
type textarea "x"
type textarea "[PERSON_NAME] has a knack"
type textarea "x"
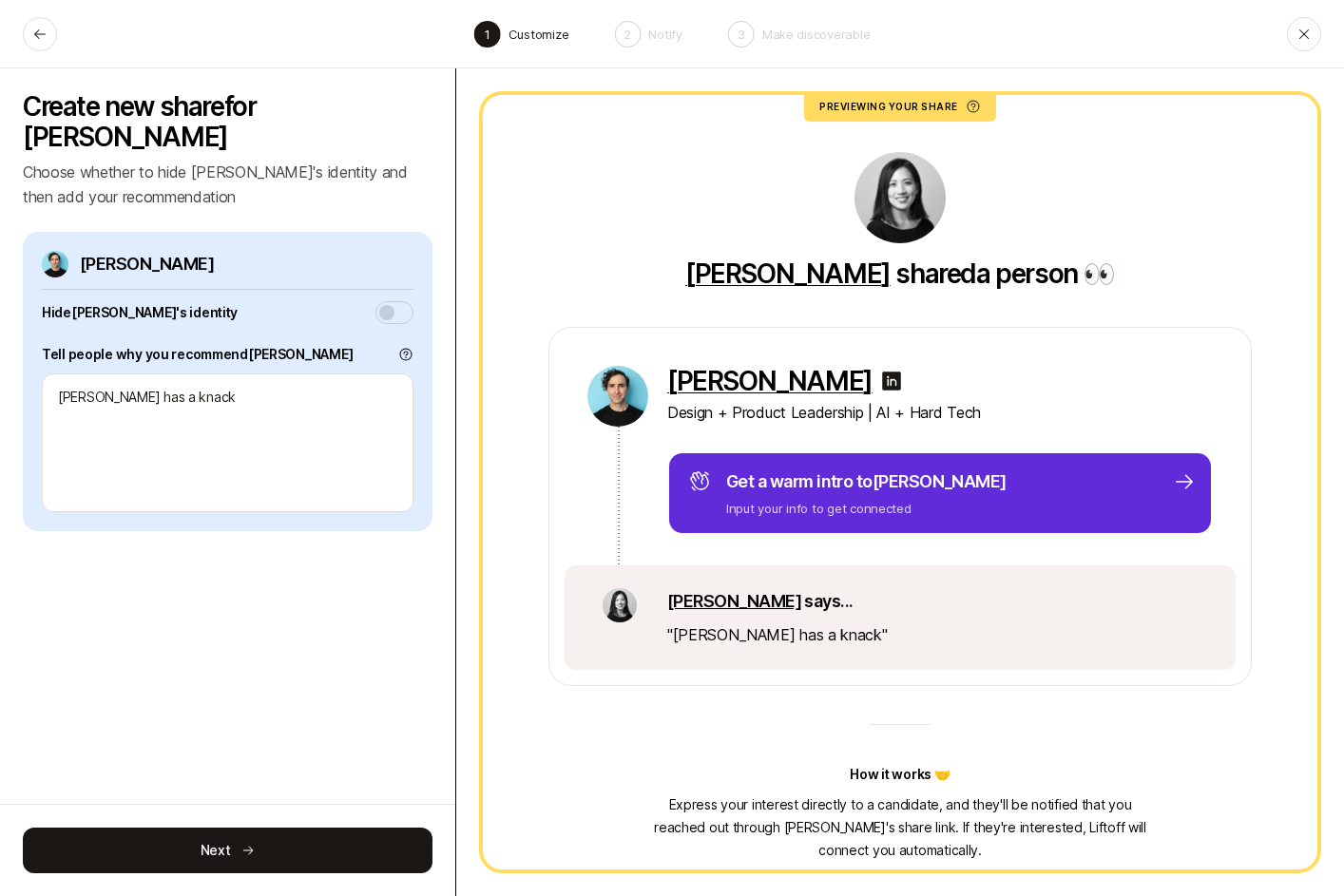
type textarea "[PERSON_NAME] has a knack"
type textarea "x"
type textarea "[PERSON_NAME] has a knac"
type textarea "x"
type textarea "[PERSON_NAME] has a kna"
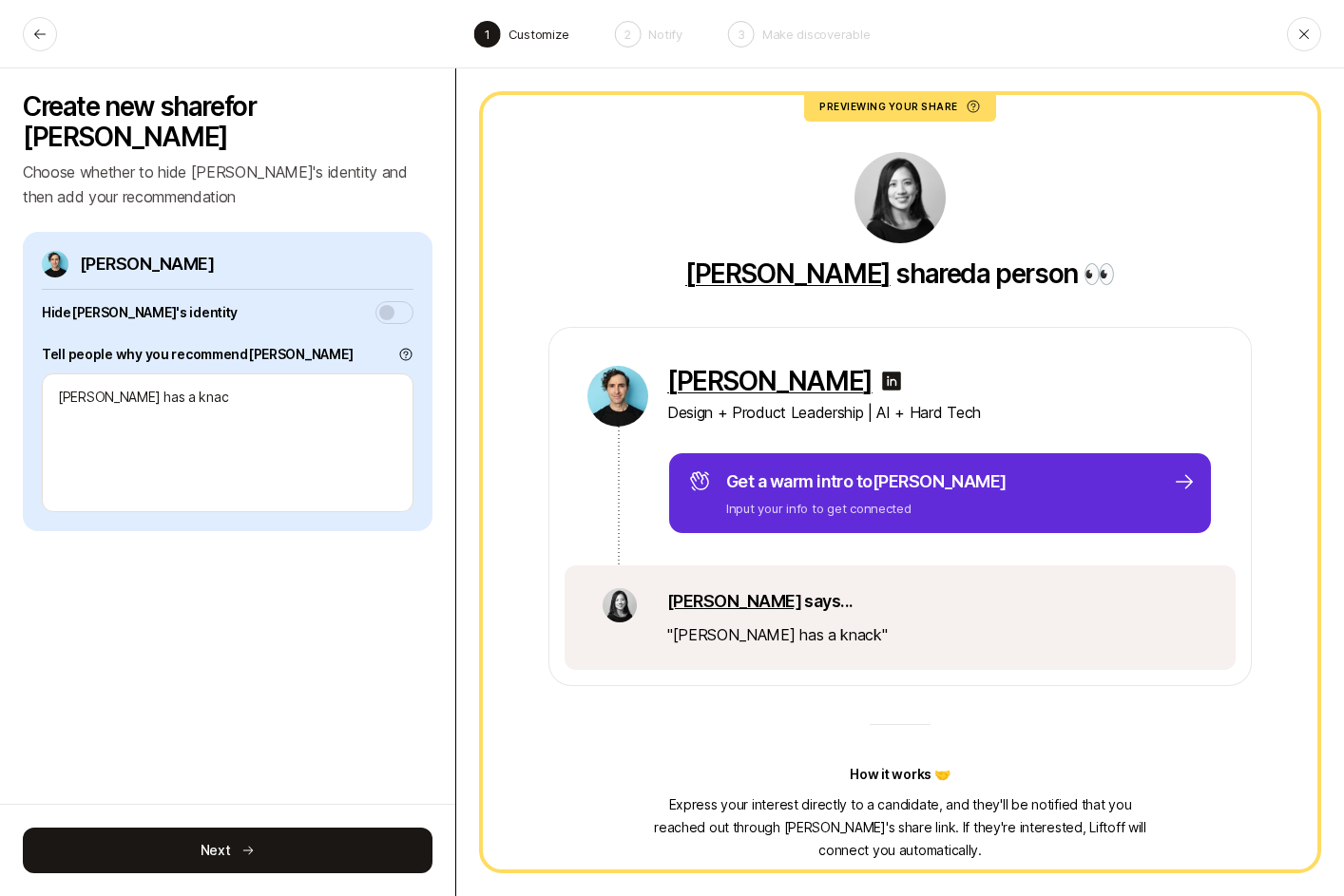
type textarea "x"
type textarea "[PERSON_NAME] has a kn"
type textarea "x"
type textarea "[PERSON_NAME] has a k"
type textarea "x"
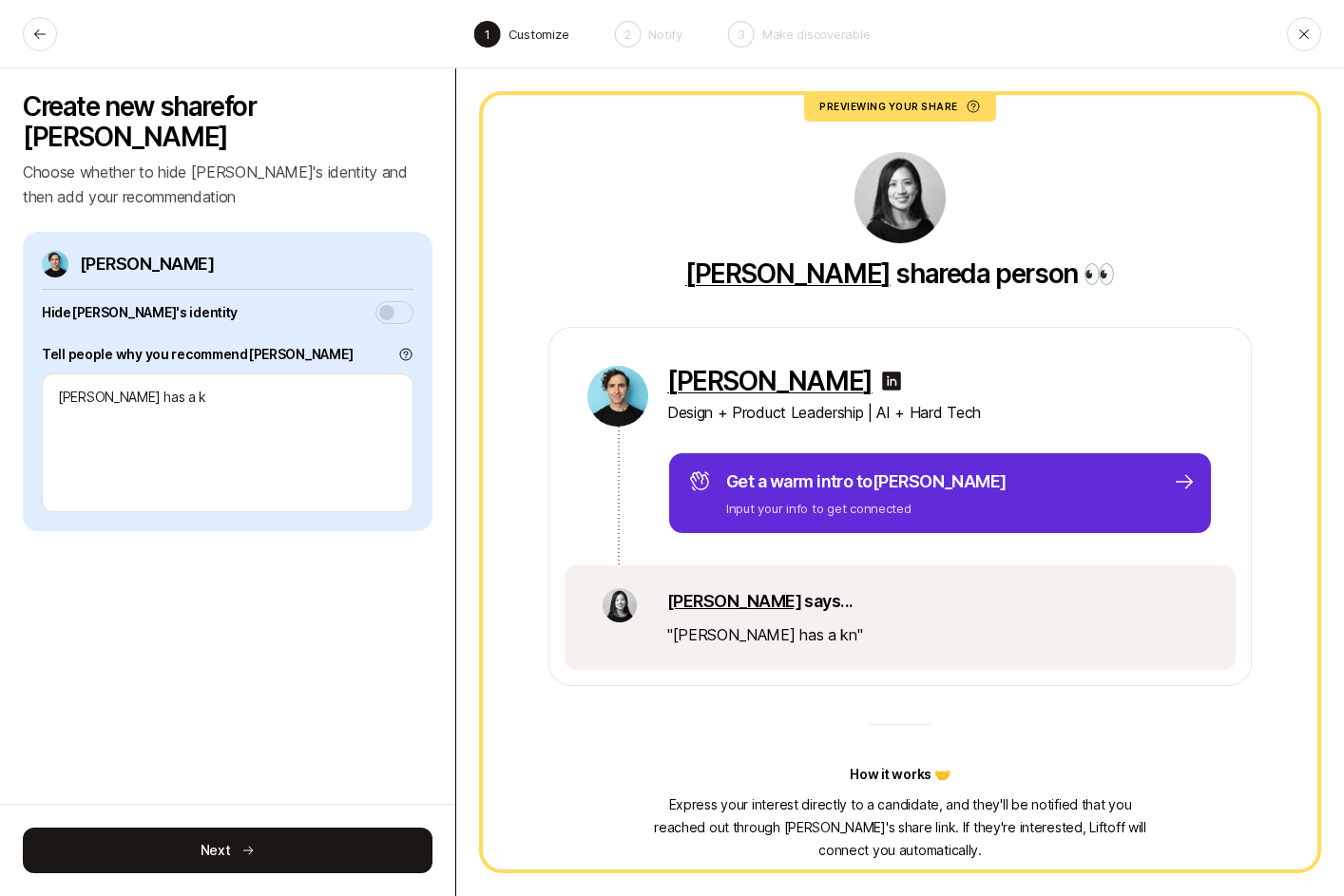
type textarea "[PERSON_NAME] has a"
type textarea "x"
type textarea "[PERSON_NAME] has a"
type textarea "x"
type textarea "[PERSON_NAME] has"
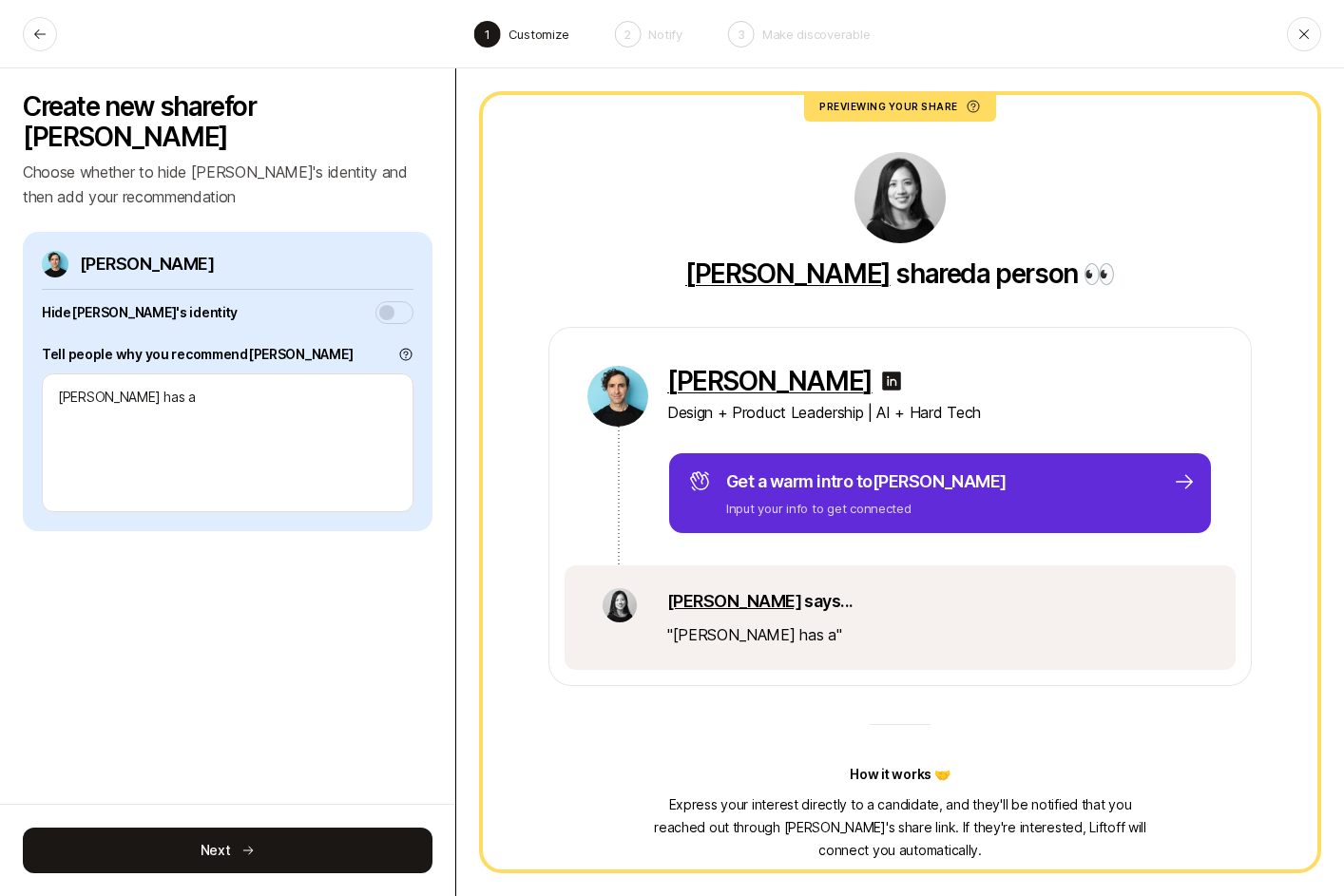
type textarea "x"
type textarea "[PERSON_NAME] has"
type textarea "x"
type textarea "[PERSON_NAME]"
type textarea "x"
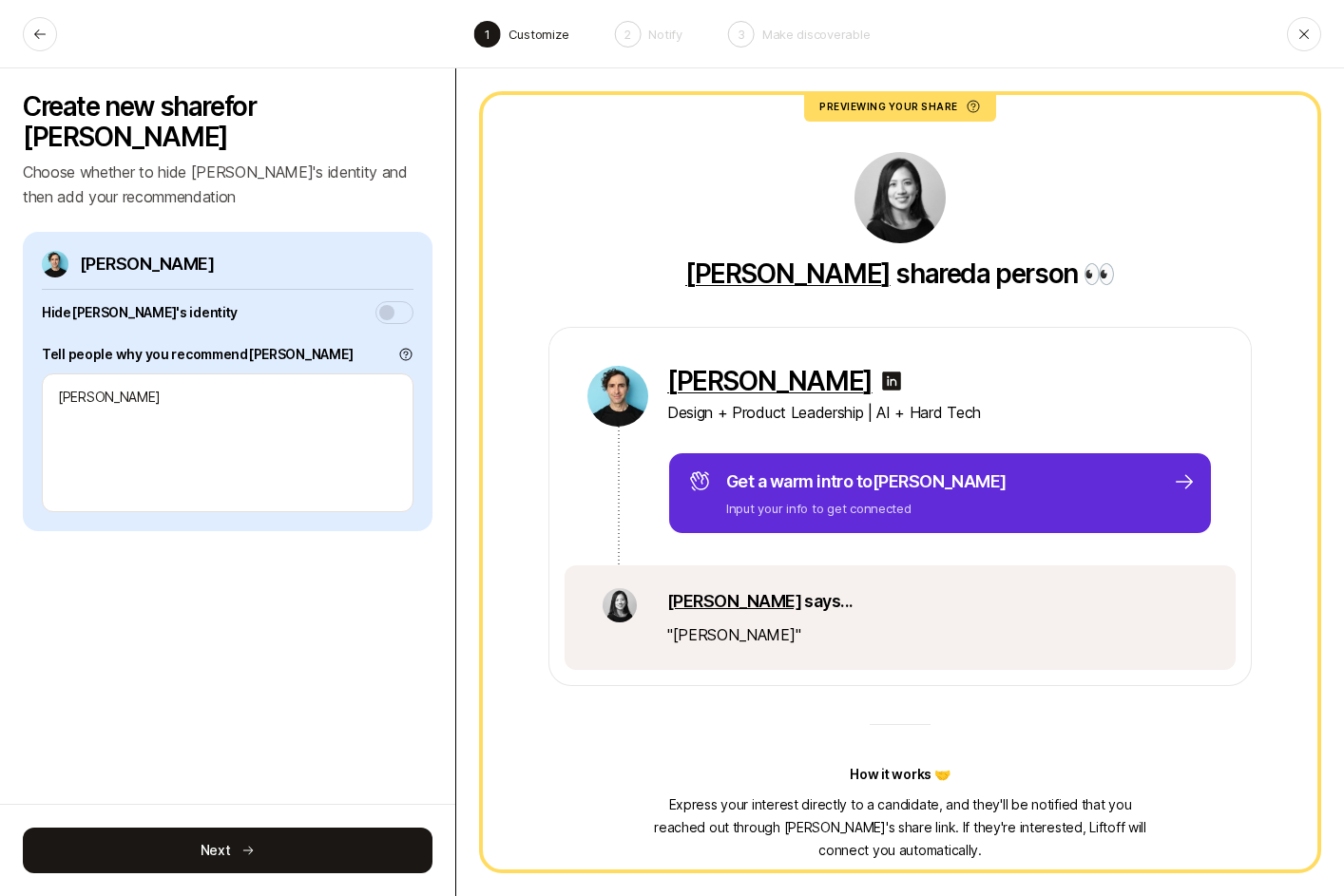
type textarea "[PERSON_NAME]"
type textarea "x"
type textarea "[PERSON_NAME]"
type textarea "x"
type textarea "[PERSON_NAME]"
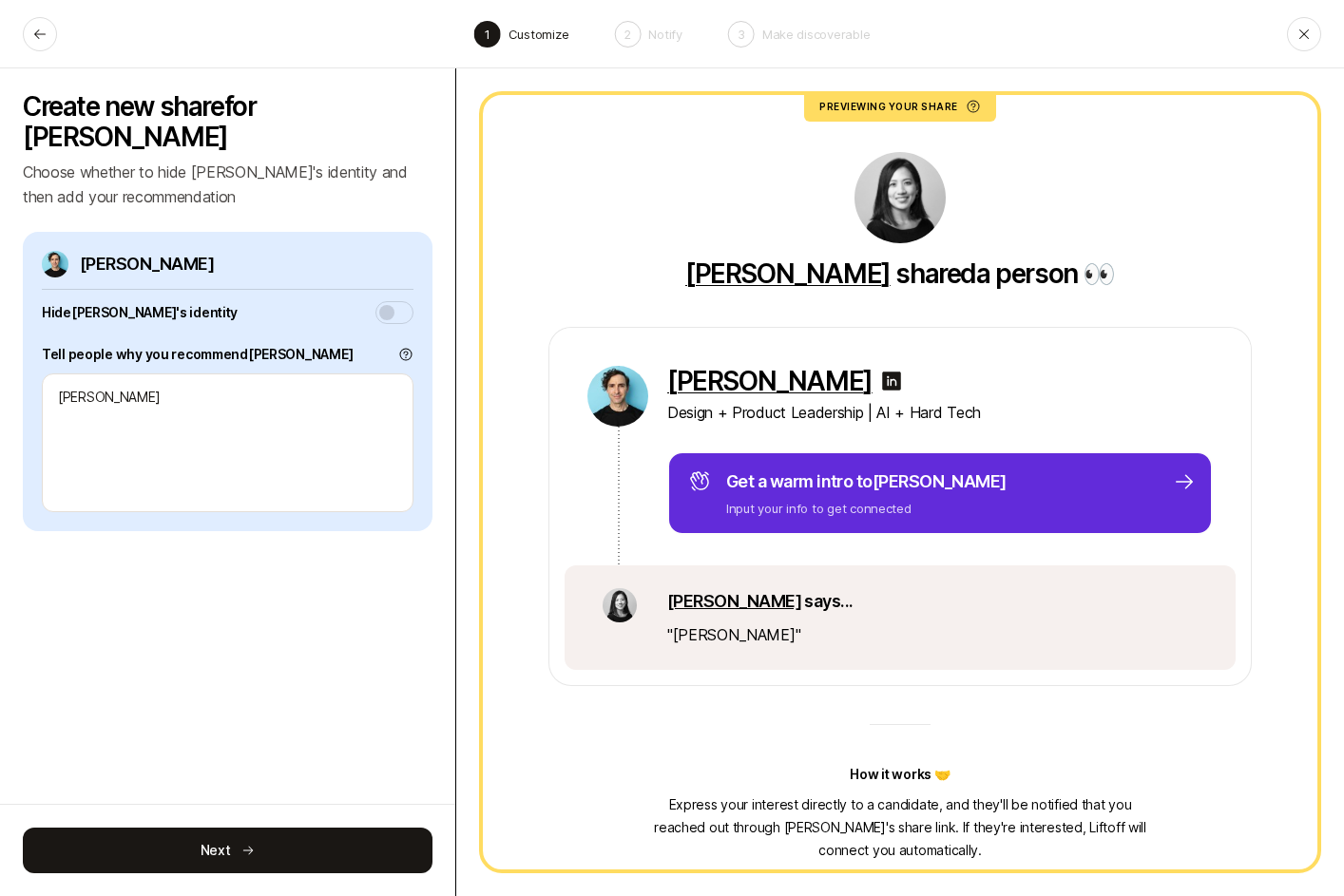
type textarea "x"
type textarea "[PERSON_NAME] is"
type textarea "x"
type textarea "[PERSON_NAME] is"
type textarea "x"
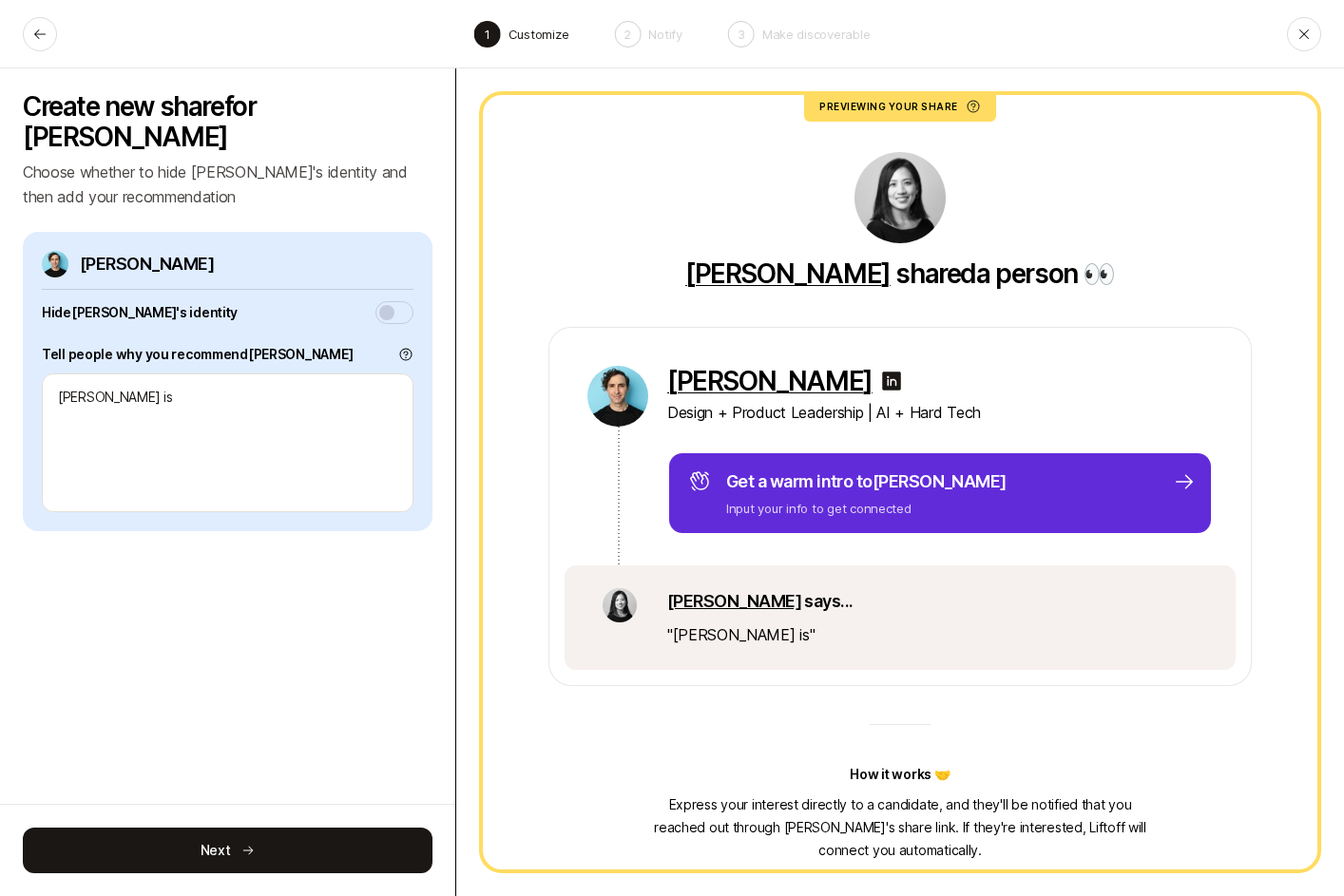
type textarea "[PERSON_NAME] is a"
type textarea "x"
type textarea "[PERSON_NAME] is an"
type textarea "x"
type textarea "[PERSON_NAME] is an"
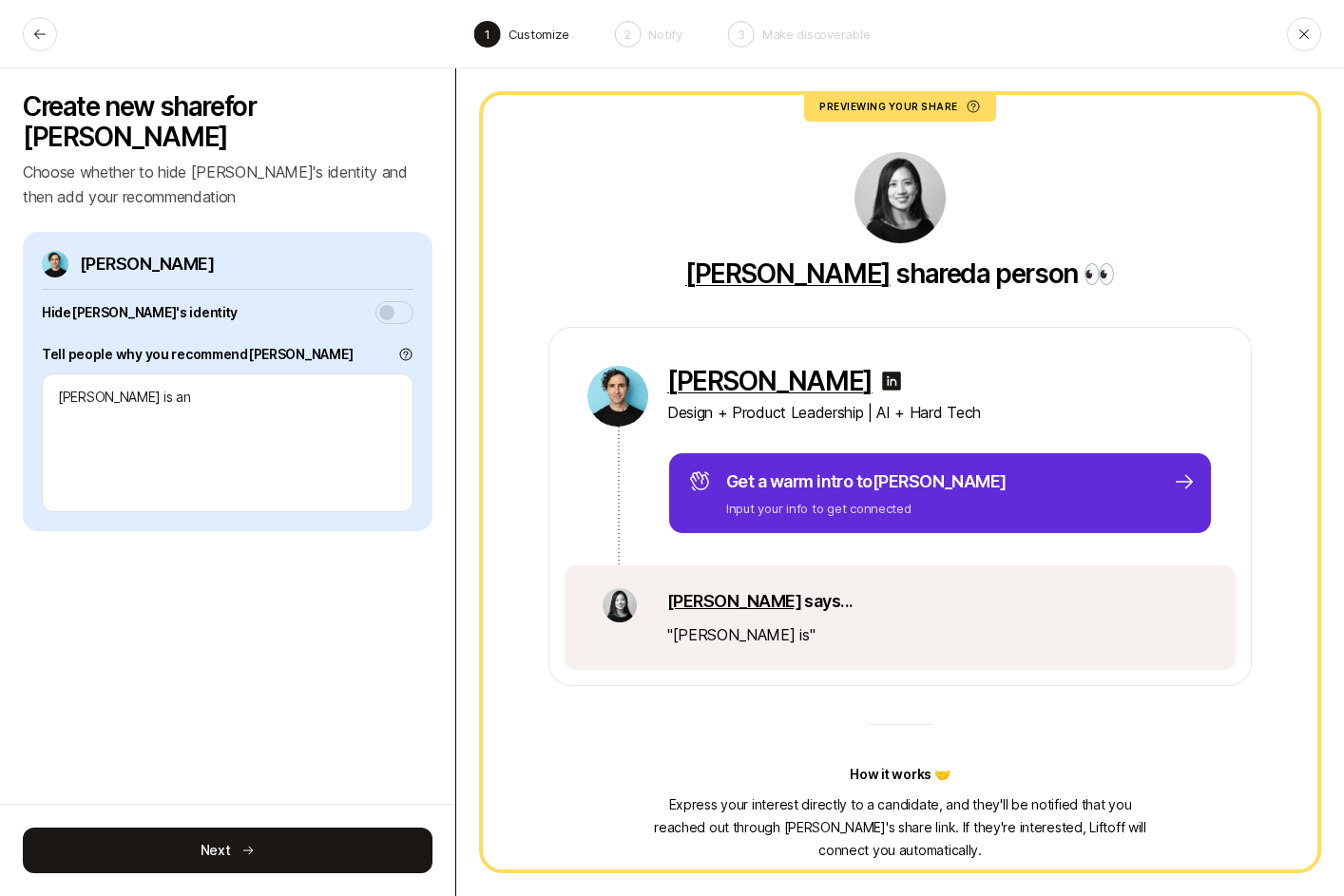
type textarea "x"
type textarea "[PERSON_NAME] is an e"
type textarea "x"
type textarea "[PERSON_NAME] is an ex"
type textarea "x"
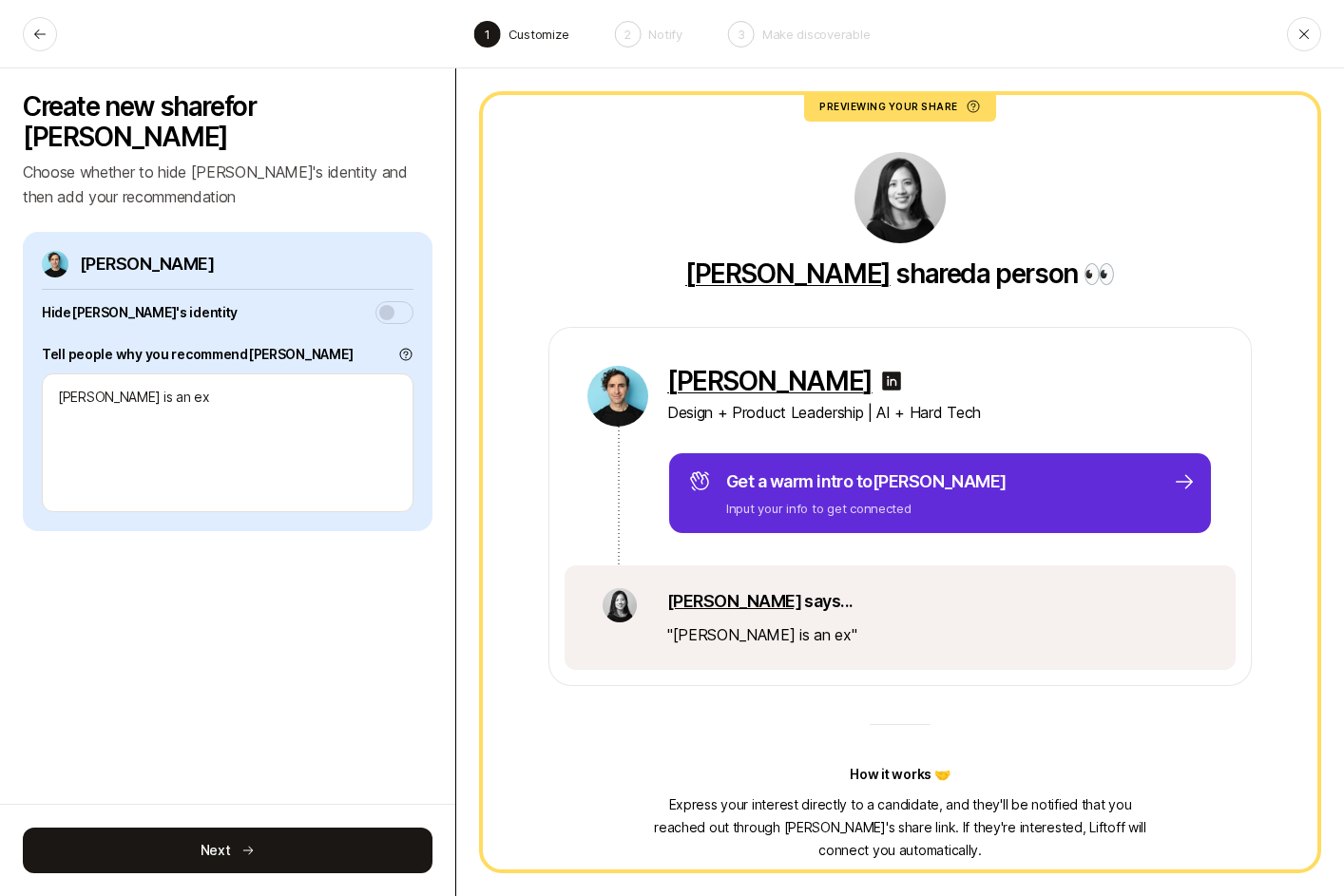
type textarea "[PERSON_NAME] is an exp"
type textarea "x"
type textarea "[PERSON_NAME] is an expe"
type textarea "x"
type textarea "[PERSON_NAME] is an exper"
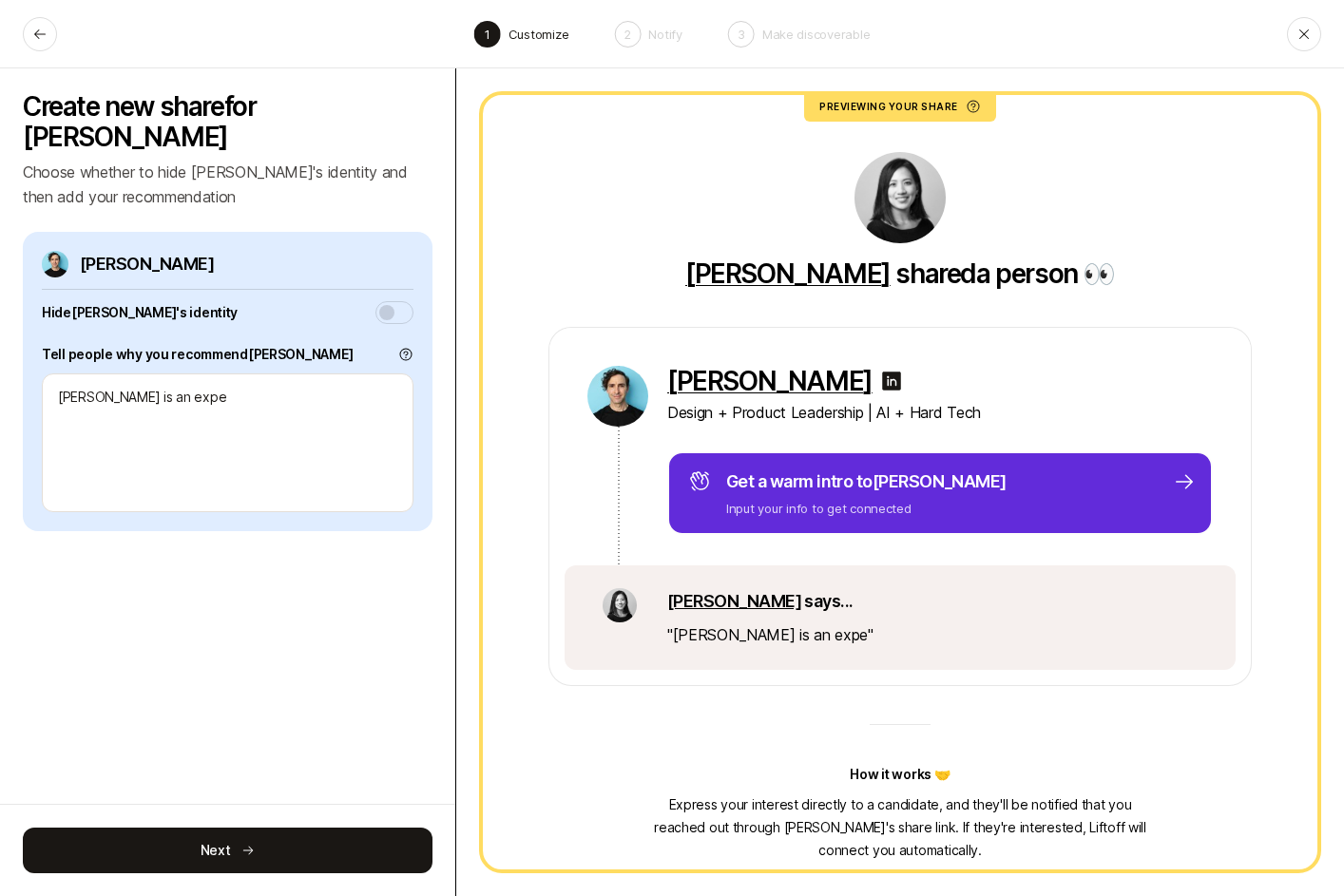
type textarea "x"
type textarea "[PERSON_NAME] is an expert"
type textarea "x"
type textarea "[PERSON_NAME] is an expert"
type textarea "x"
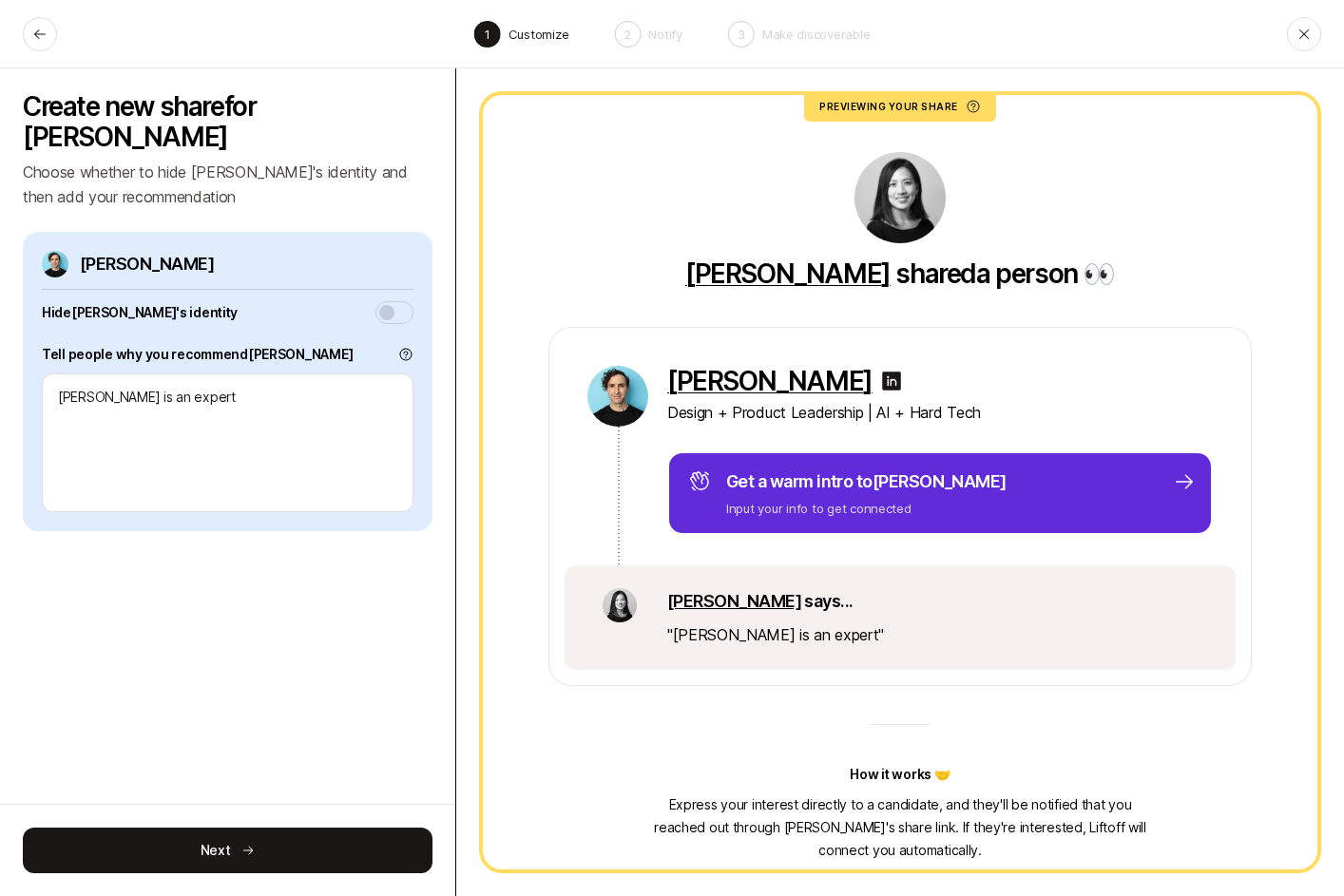
type textarea "[PERSON_NAME] is an expert a"
type textarea "x"
type textarea "[PERSON_NAME] is an expert at"
type textarea "x"
type textarea "[PERSON_NAME] is an expert at"
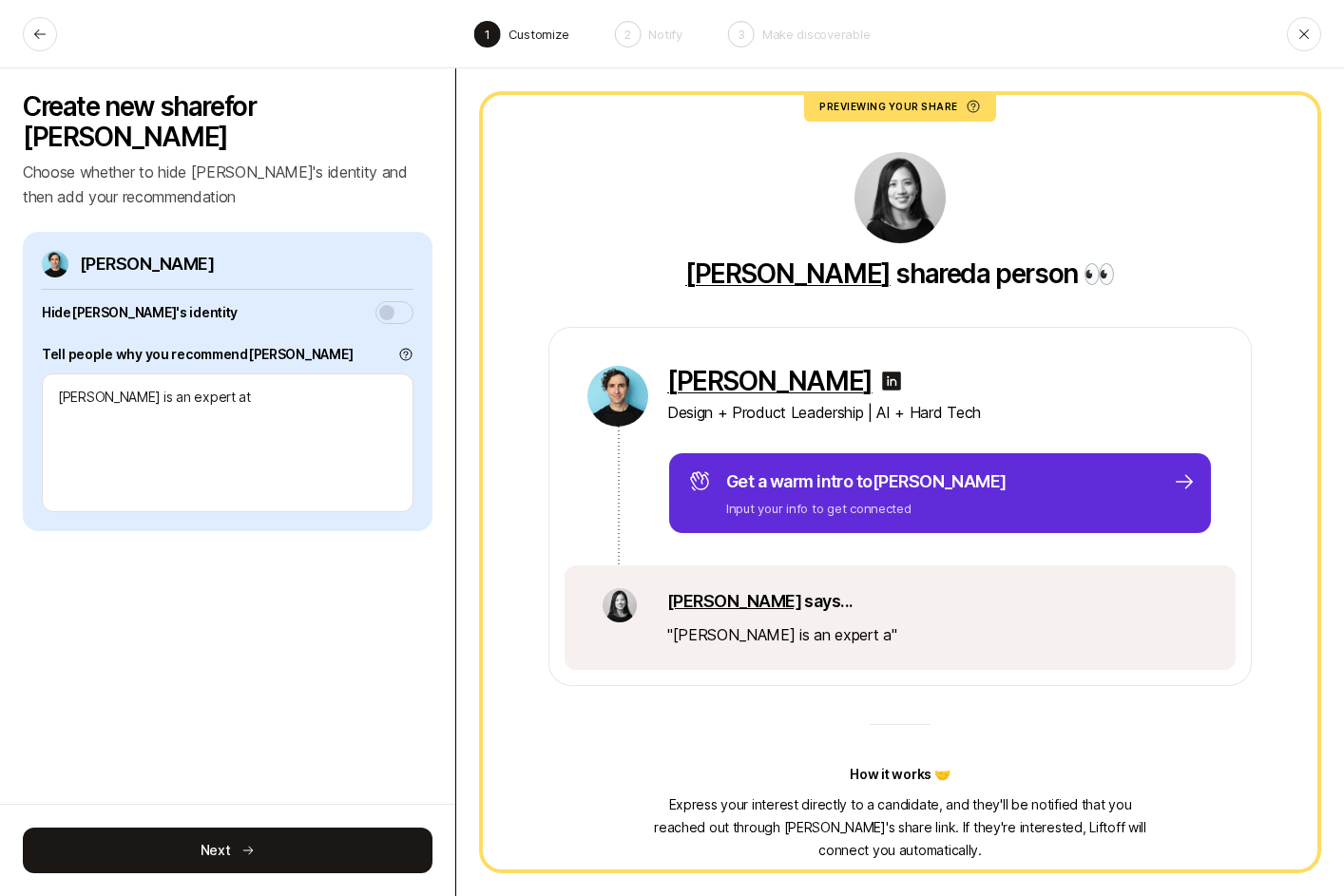
type textarea "x"
type textarea "[PERSON_NAME] is an expert at f"
type textarea "x"
type textarea "[PERSON_NAME] is an expert at fa"
type textarea "x"
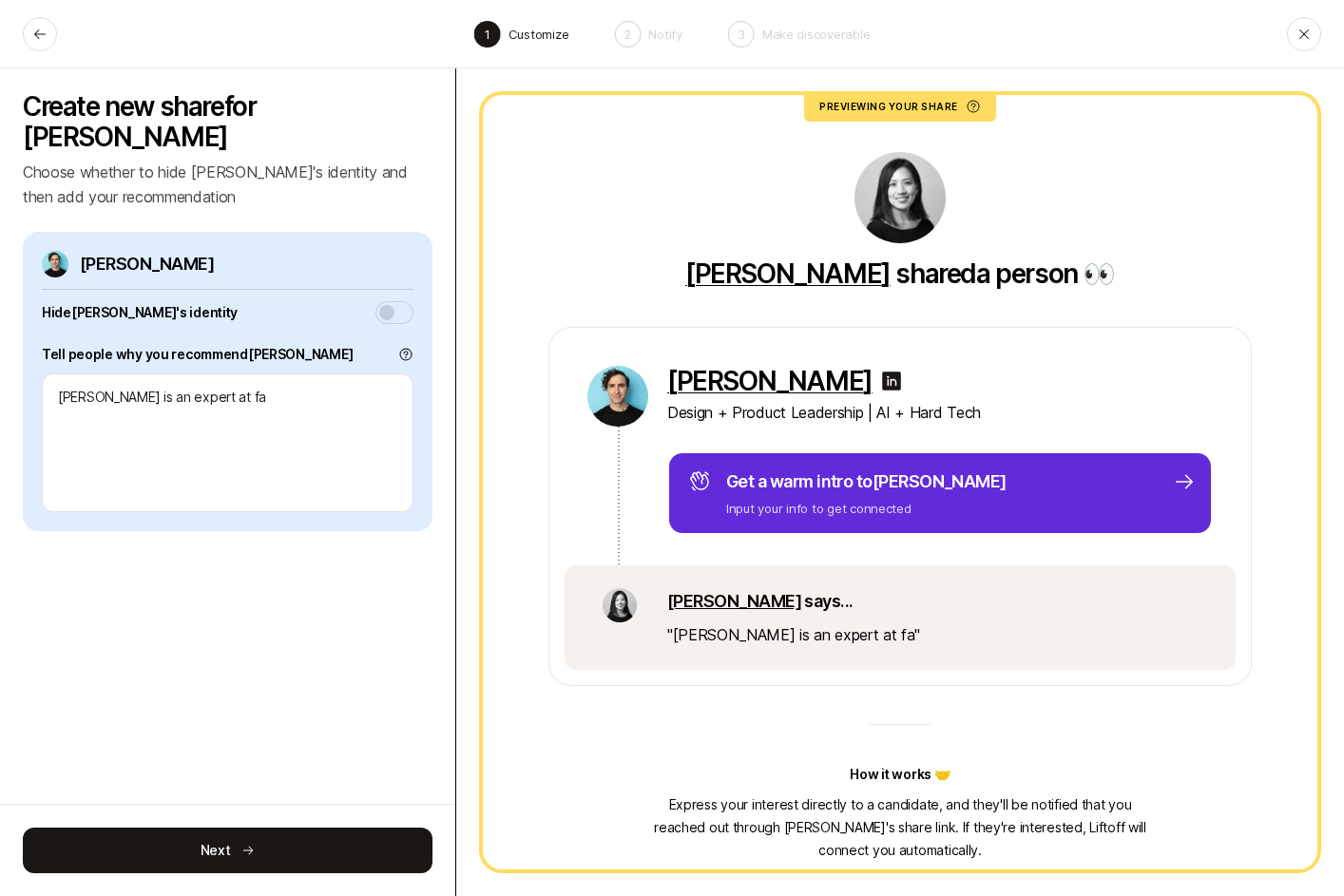
type textarea "[PERSON_NAME] is an expert at f"
type textarea "x"
type textarea "[PERSON_NAME] is an expert at"
type textarea "x"
type textarea "t"
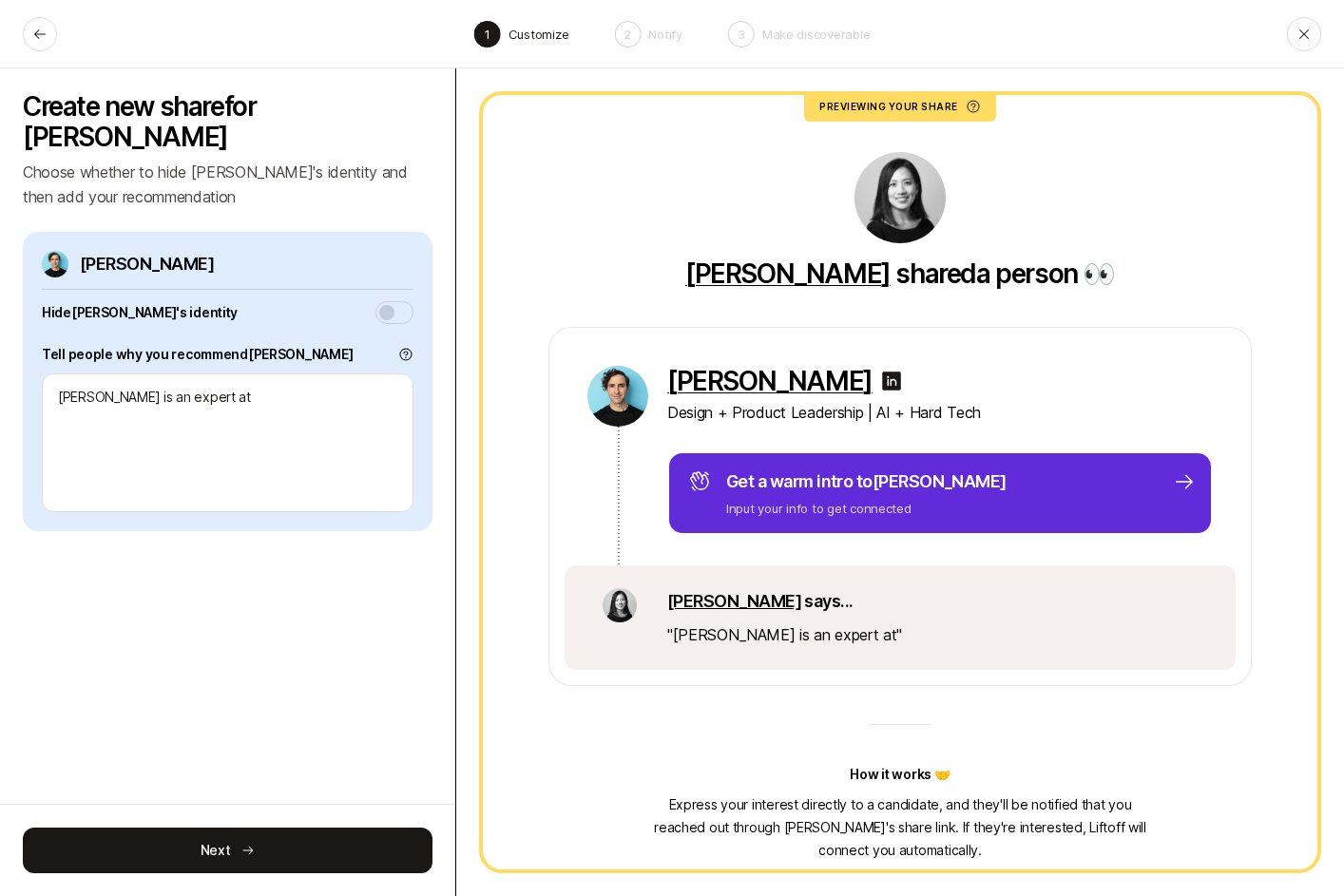
type textarea "x"
type textarea "th"
type textarea "x"
type textarea "the"
type textarea "x"
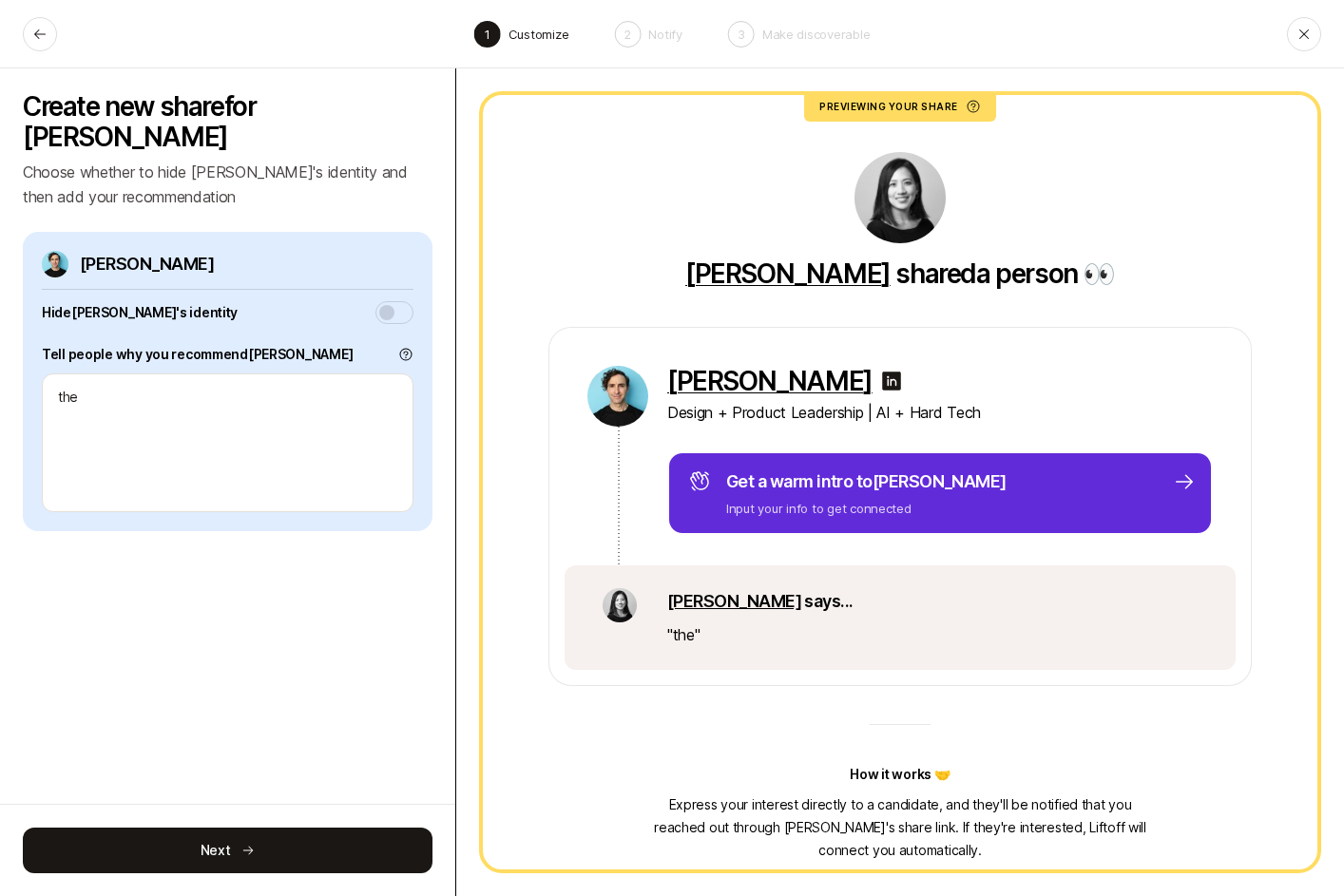
type textarea "ther"
type textarea "x"
type textarea "the"
type textarea "x"
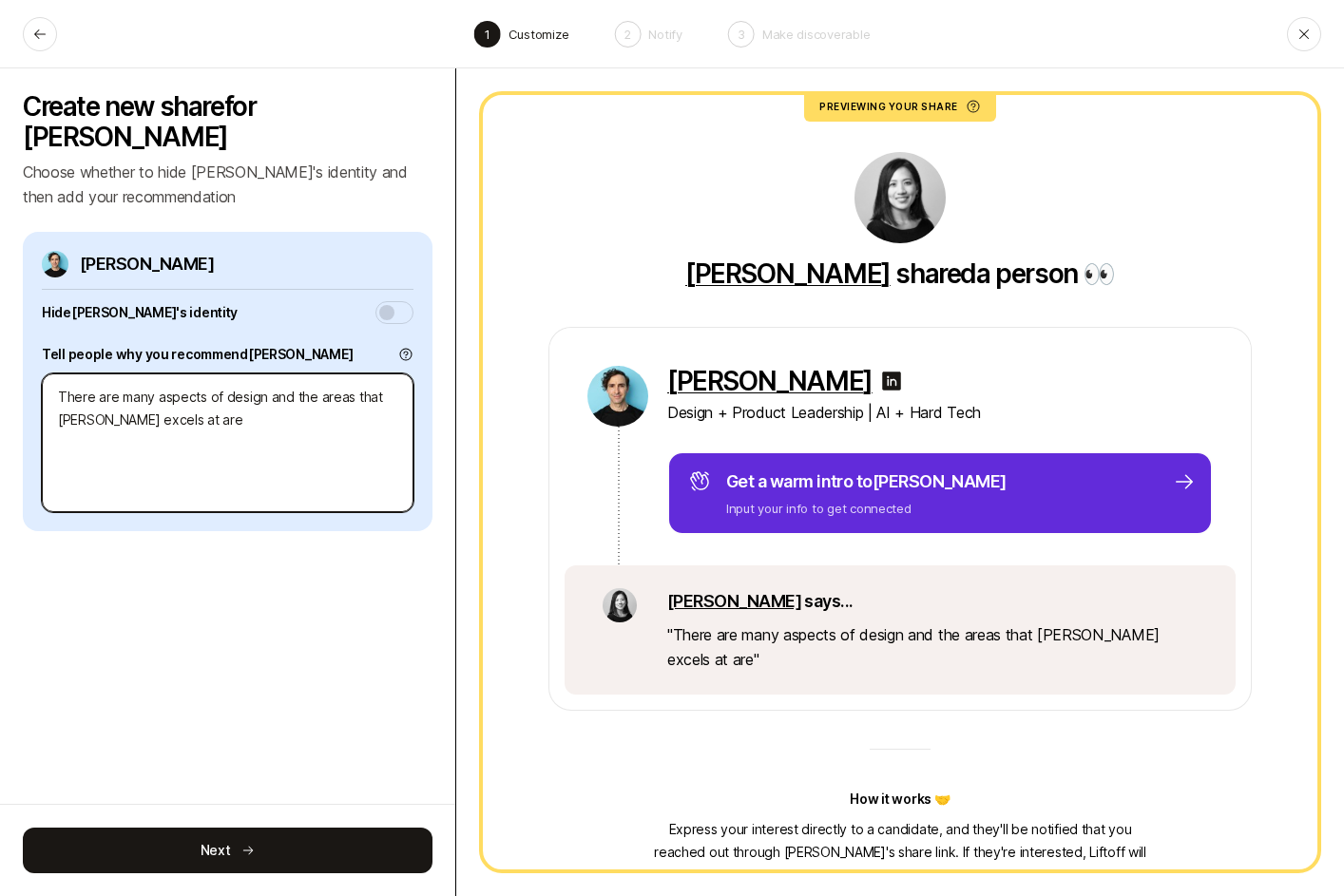
paste textarea "leading design for critical initiatives, scaling teams, and driving business su…"
